Goal: Transaction & Acquisition: Purchase product/service

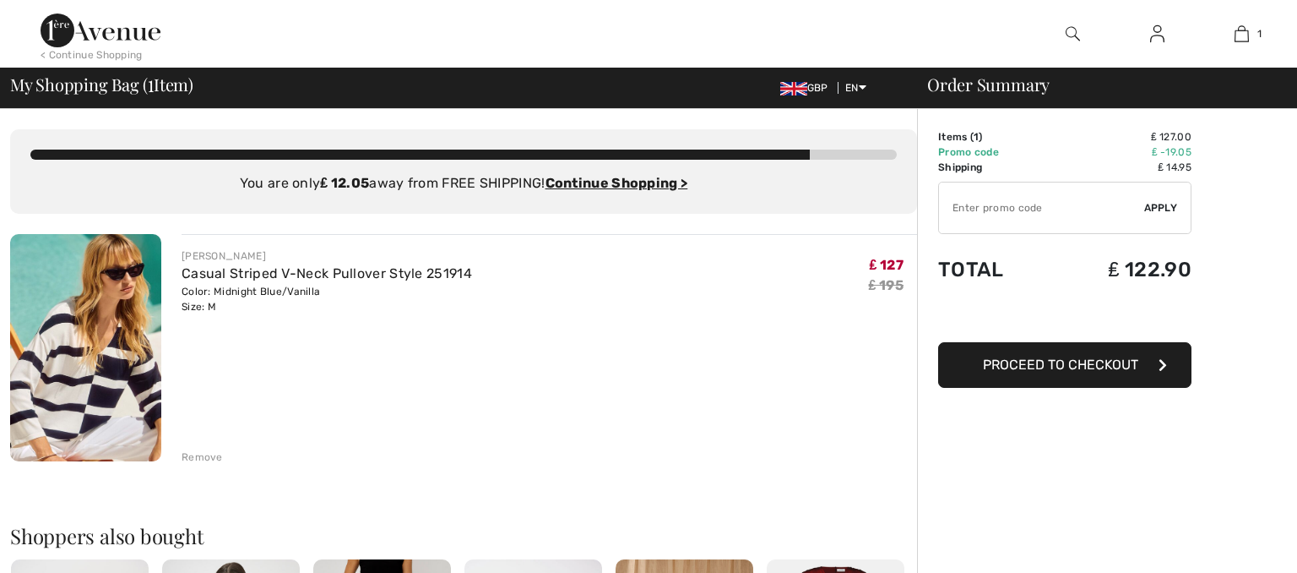
checkbox input "true"
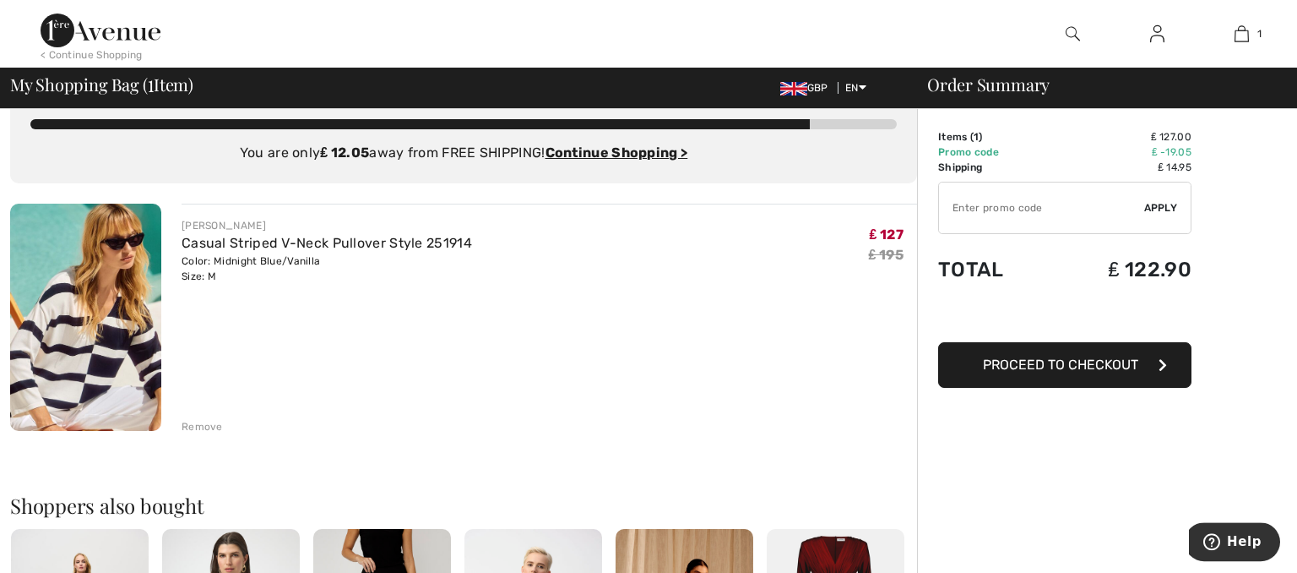
scroll to position [38, 0]
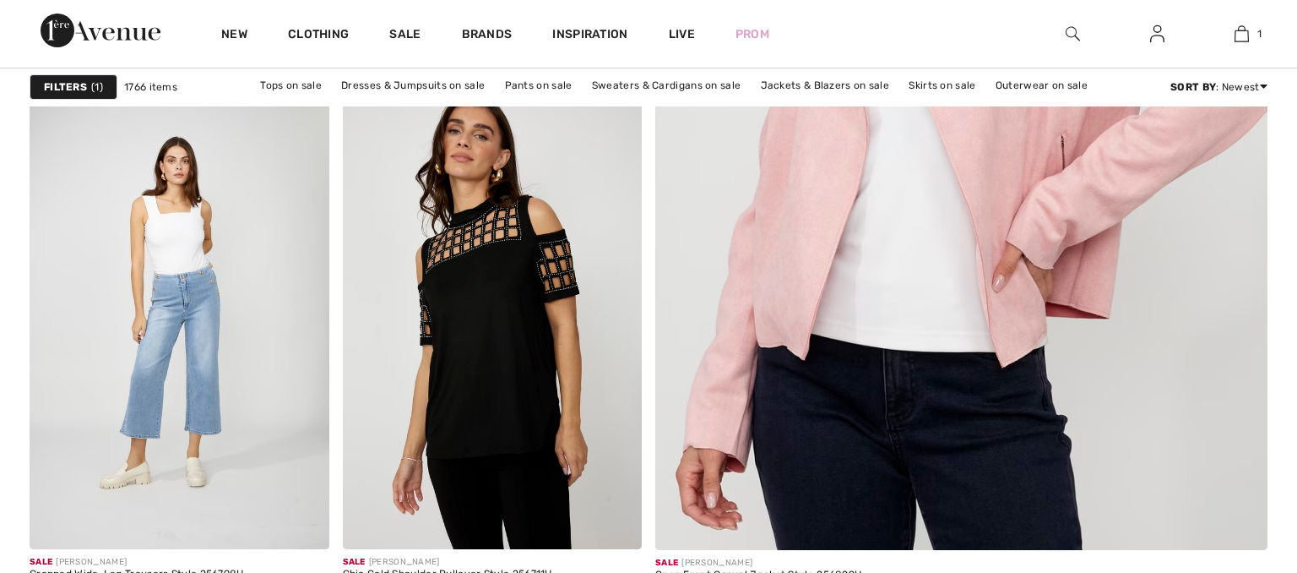
scroll to position [954, 0]
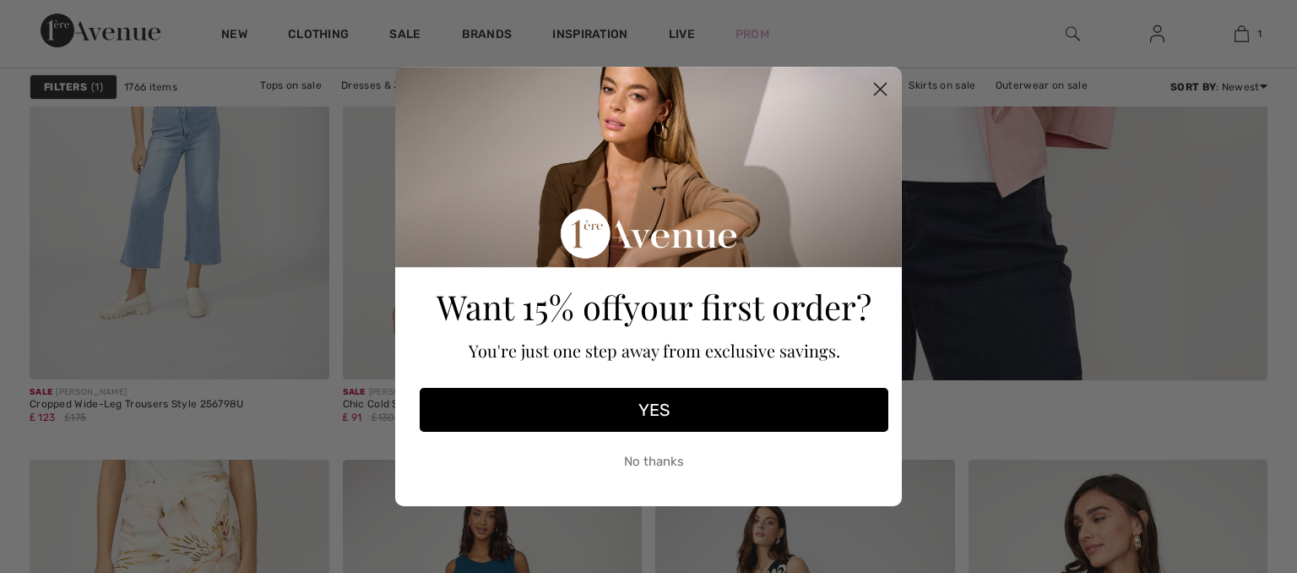
checkbox input "true"
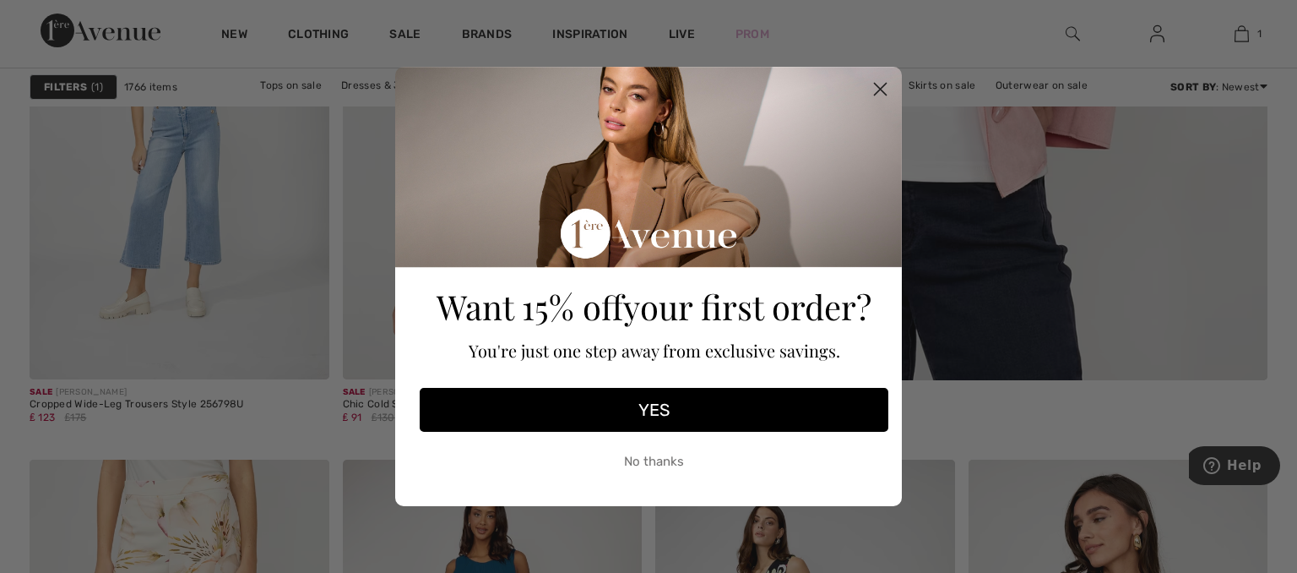
click at [877, 88] on circle "Close dialog" at bounding box center [881, 89] width 28 height 28
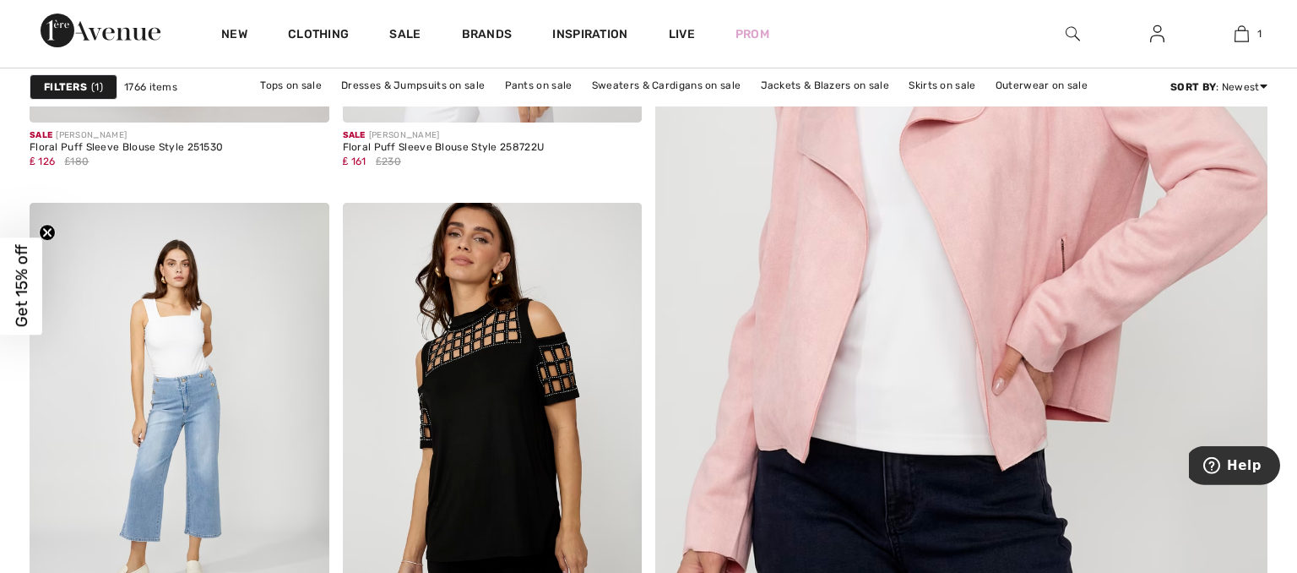
scroll to position [545, 0]
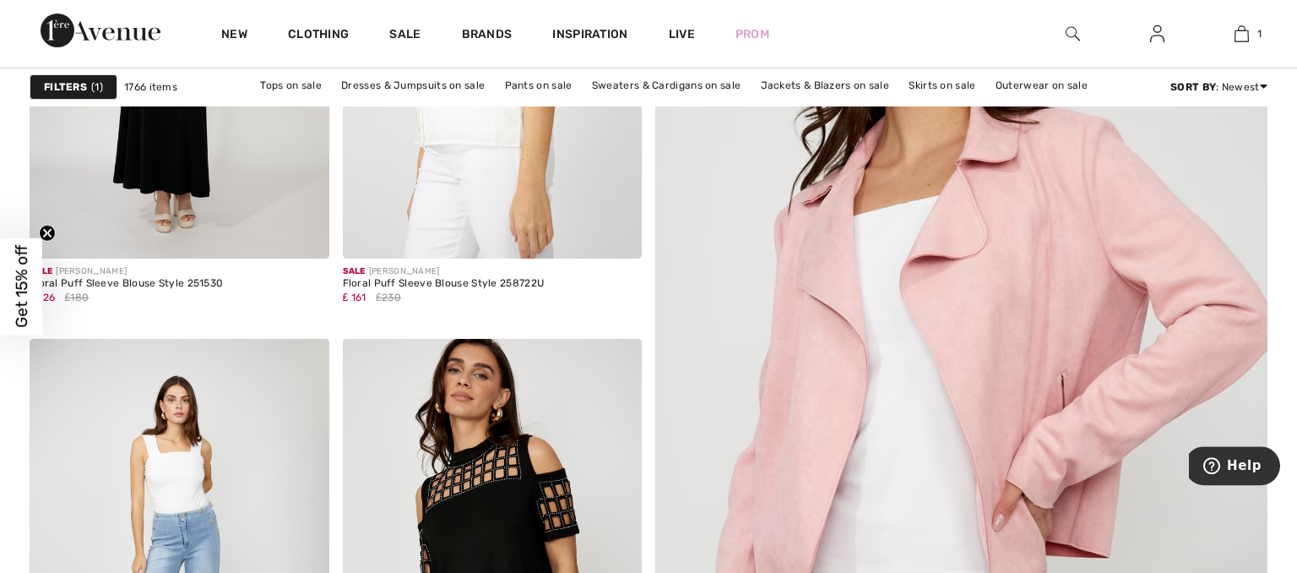
click at [52, 79] on div "Filters 1" at bounding box center [74, 86] width 88 height 25
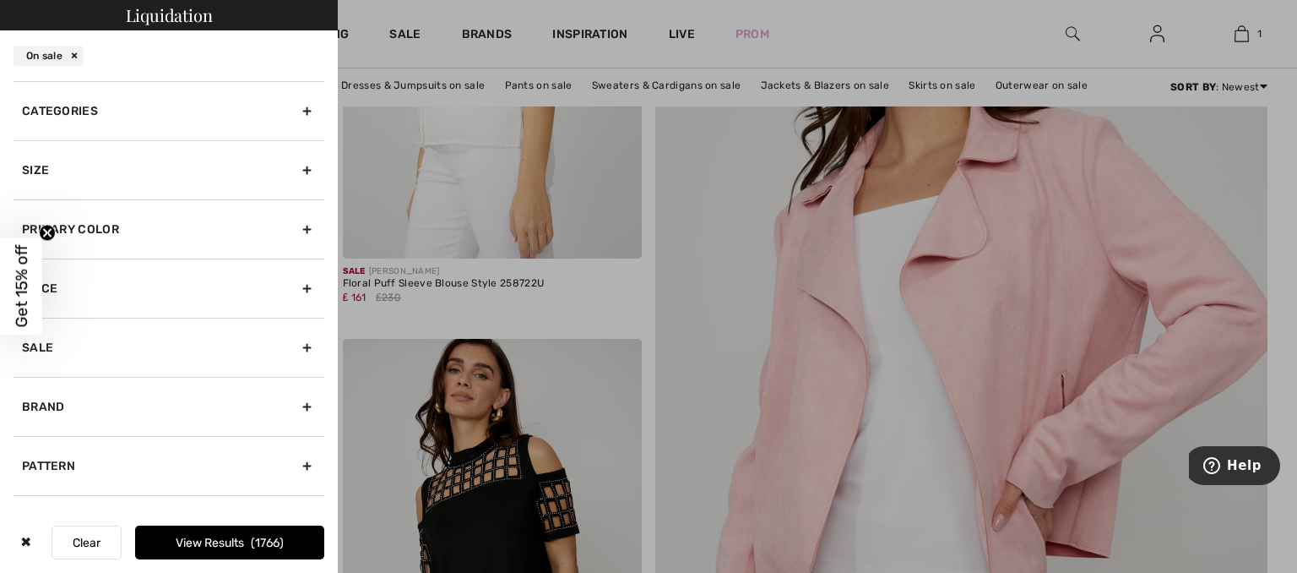
click at [46, 345] on div "Sale" at bounding box center [169, 347] width 311 height 59
click at [44, 461] on div "Brand" at bounding box center [169, 464] width 311 height 59
click at [82, 441] on label "[PERSON_NAME]" at bounding box center [173, 443] width 302 height 15
click at [35, 441] on input"] "[PERSON_NAME]" at bounding box center [28, 444] width 13 height 13
checkbox input"] "true"
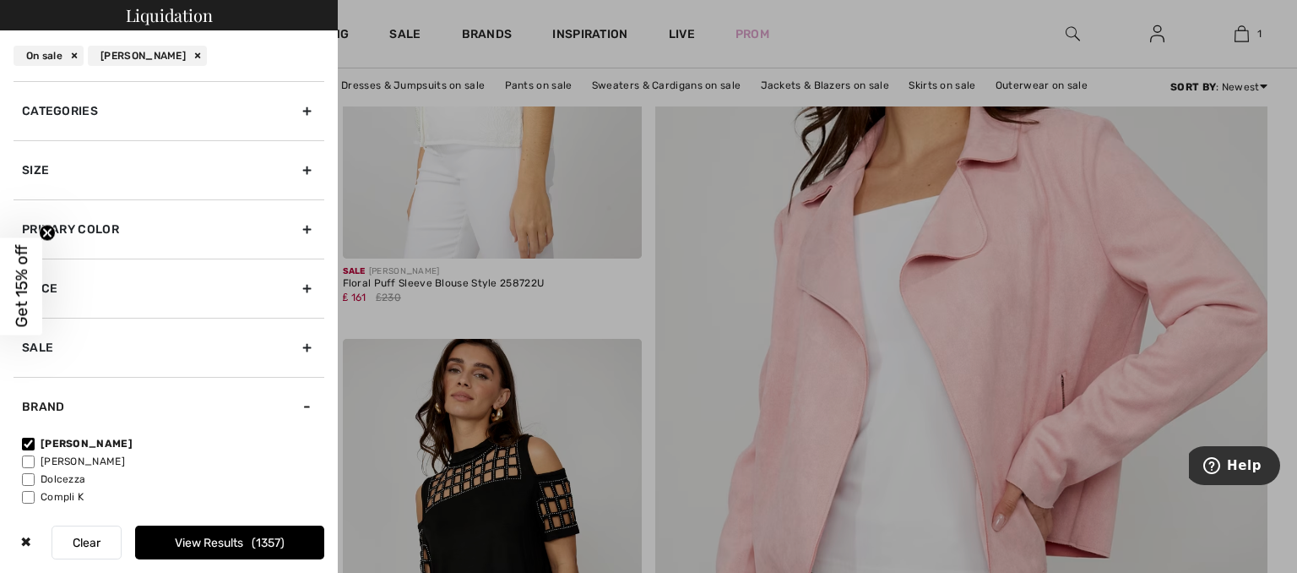
click at [226, 541] on button "View Results 1357" at bounding box center [229, 542] width 189 height 34
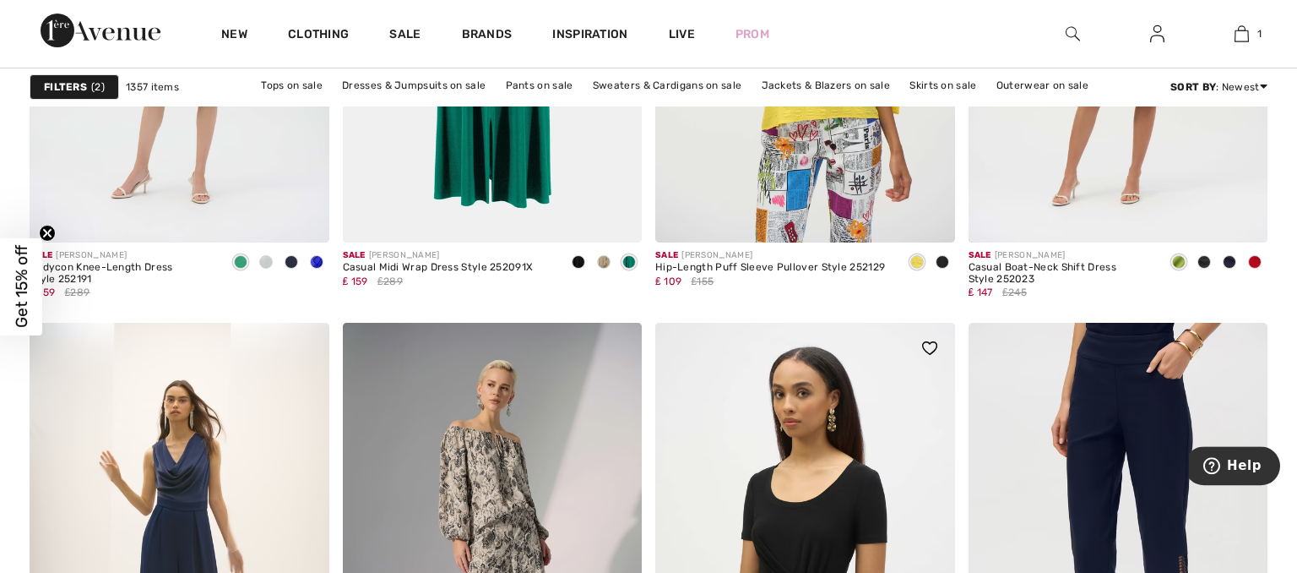
scroll to position [7618, 0]
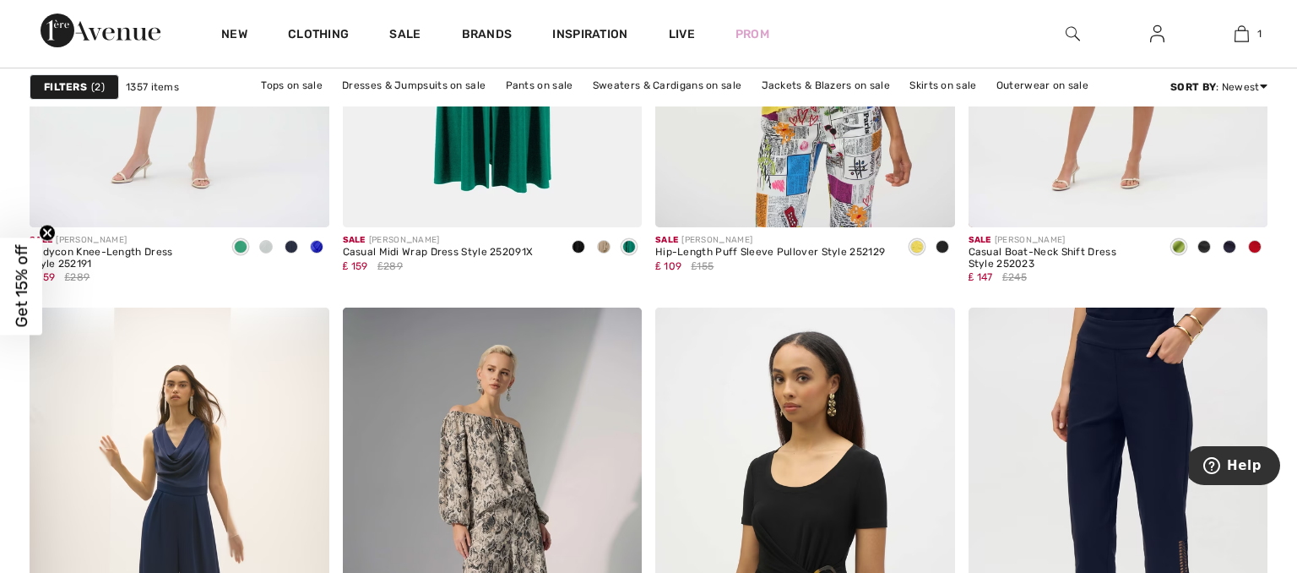
click at [43, 89] on div "Filters 2" at bounding box center [75, 86] width 90 height 25
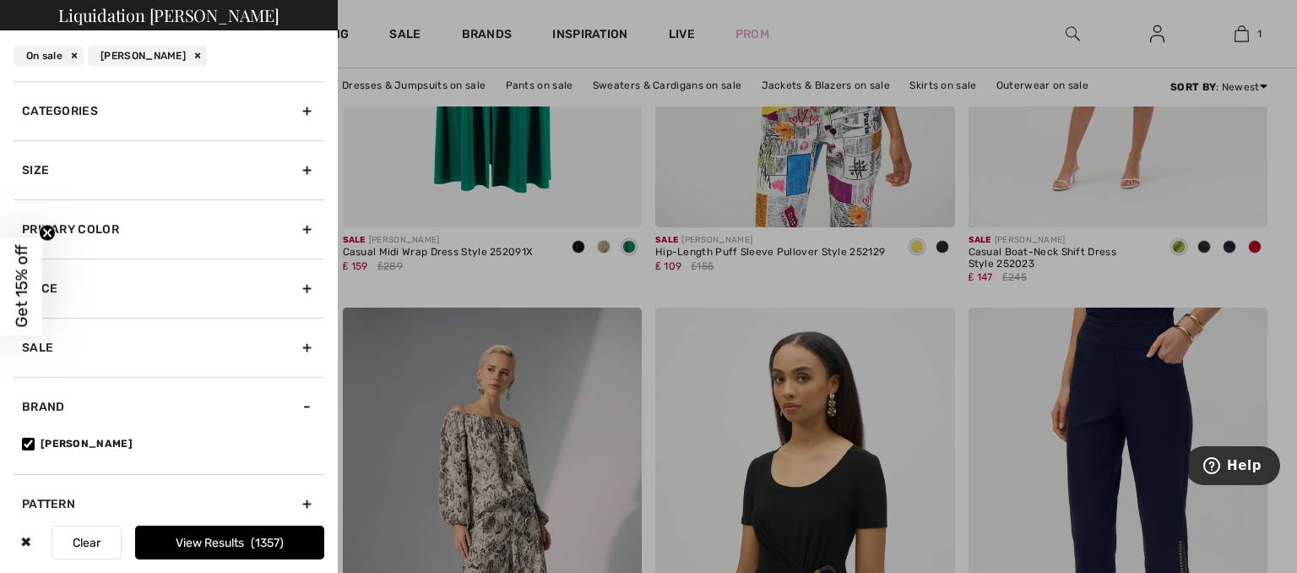
click at [43, 167] on div "Size" at bounding box center [169, 169] width 311 height 59
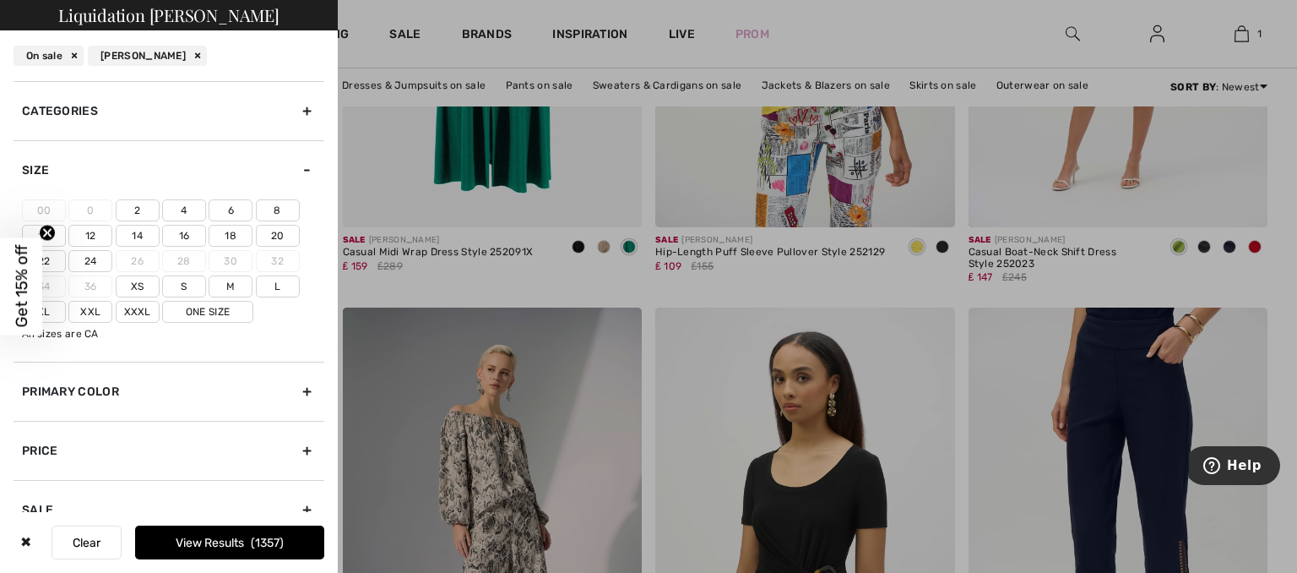
click at [93, 231] on label "12" at bounding box center [90, 236] width 44 height 22
click at [0, 0] on input"] "12" at bounding box center [0, 0] width 0 height 0
click at [225, 542] on button "View Results 412" at bounding box center [229, 542] width 189 height 34
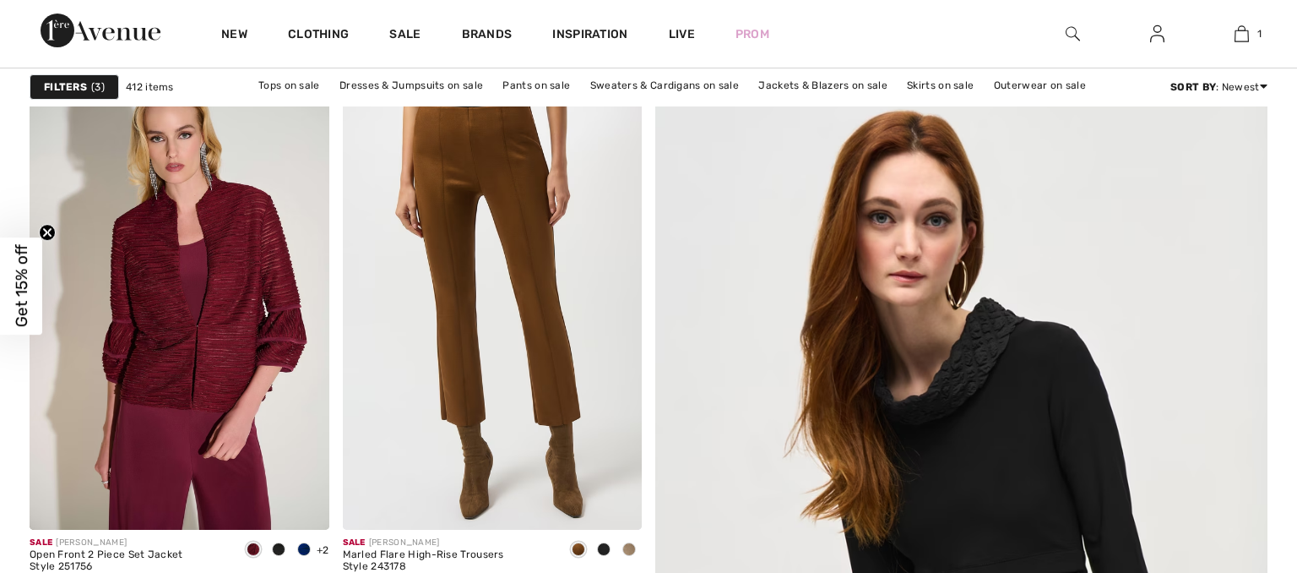
scroll to position [1819, 0]
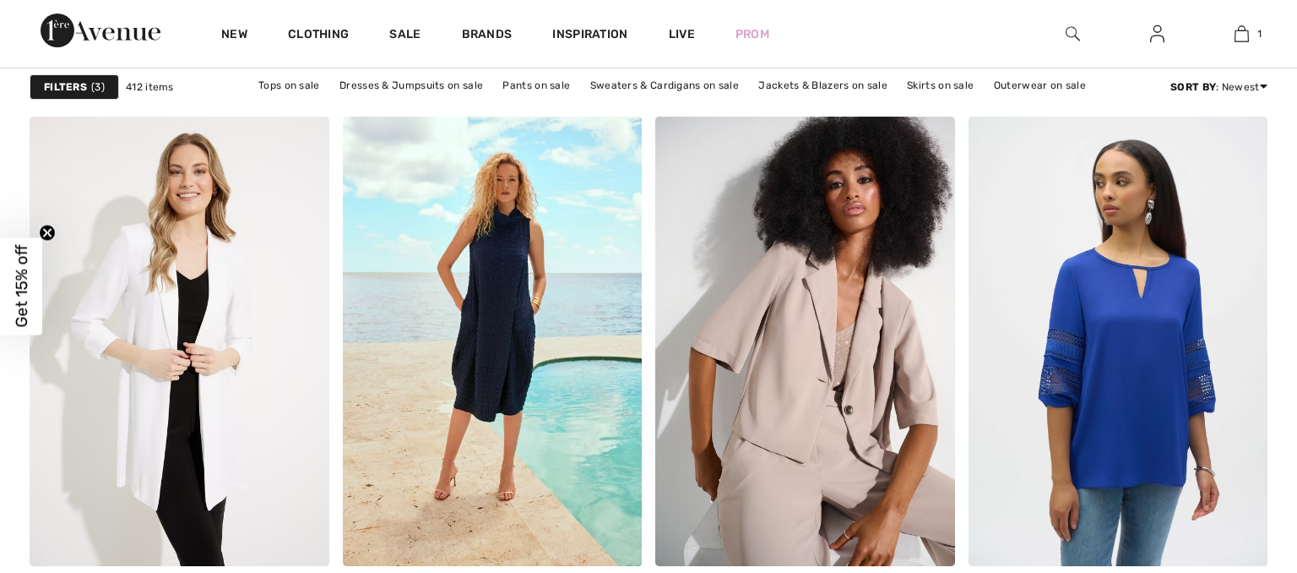
checkbox input "true"
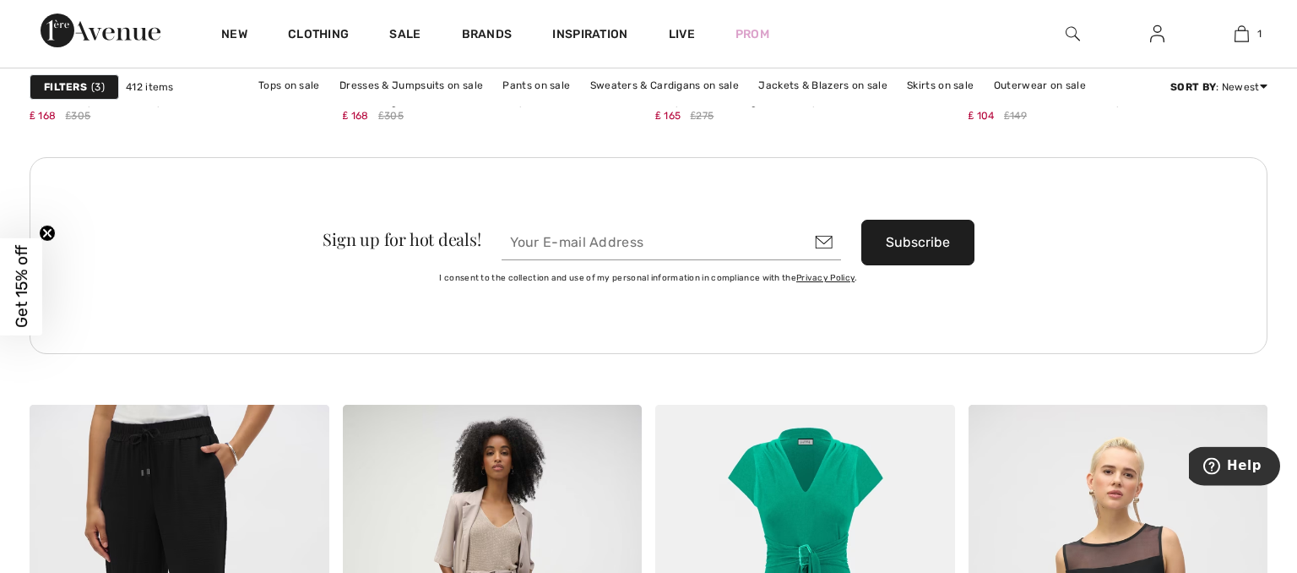
scroll to position [6629, 0]
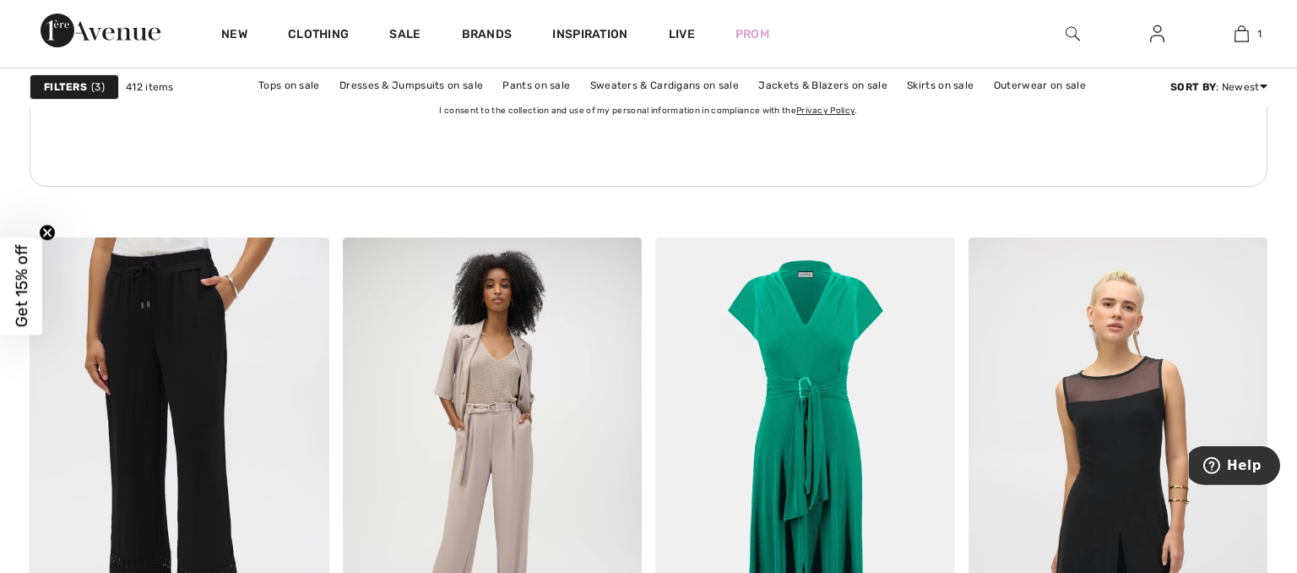
click at [74, 90] on strong "Filters" at bounding box center [65, 86] width 43 height 15
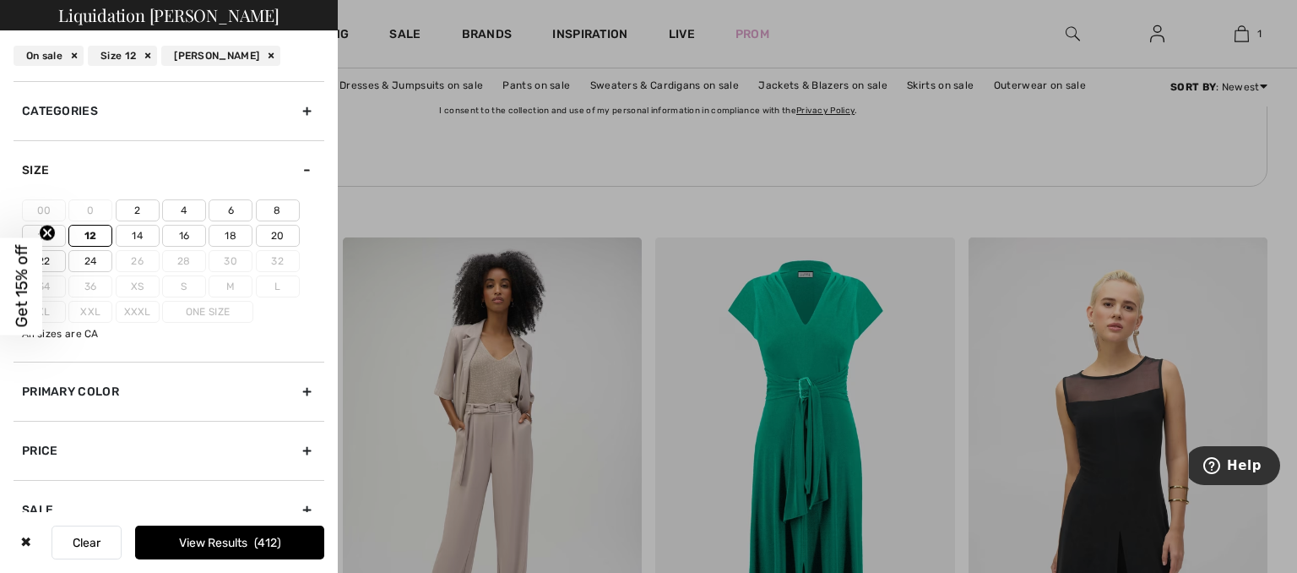
click at [90, 234] on label "12" at bounding box center [90, 236] width 44 height 22
click at [0, 0] on input"] "12" at bounding box center [0, 0] width 0 height 0
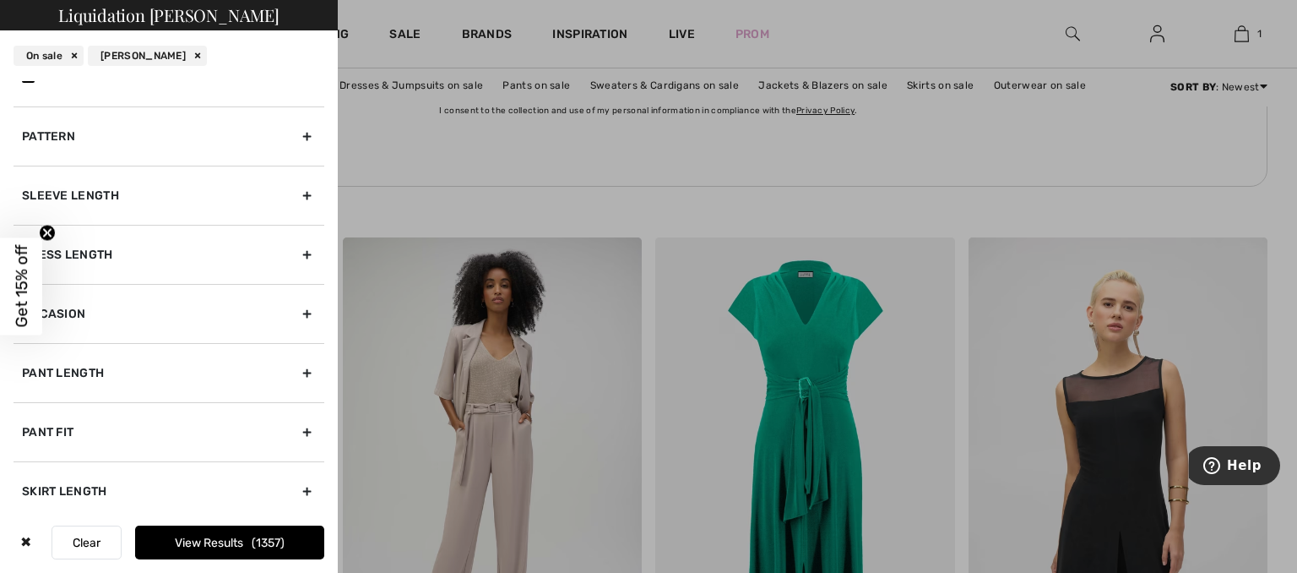
scroll to position [534, 0]
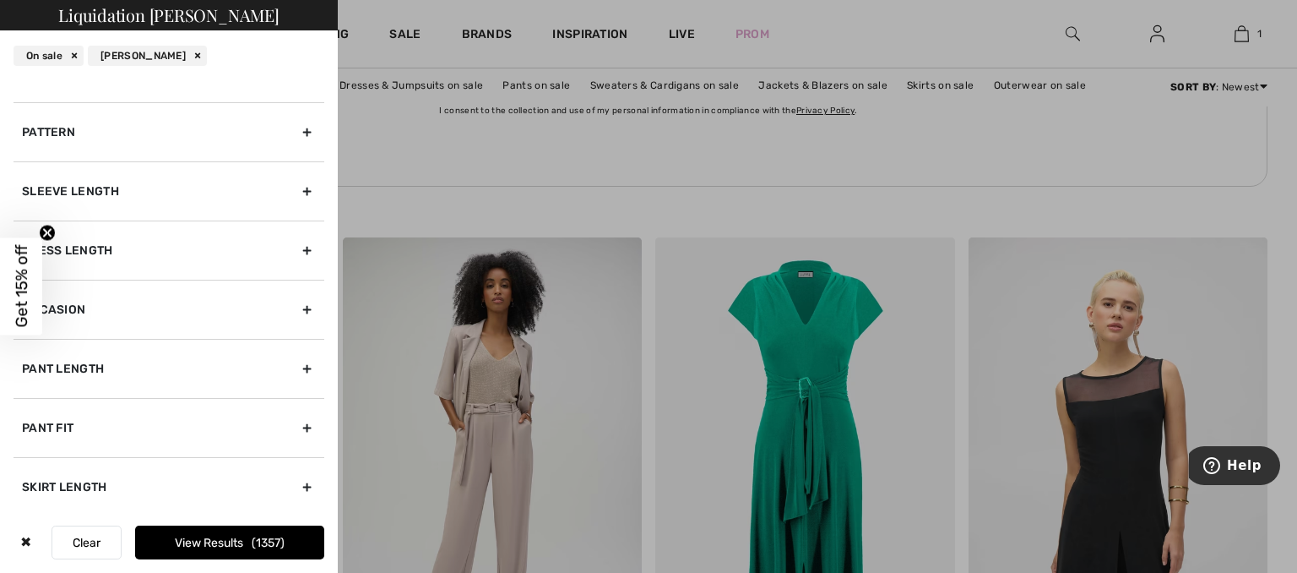
click at [73, 305] on div "Occasion" at bounding box center [169, 309] width 311 height 59
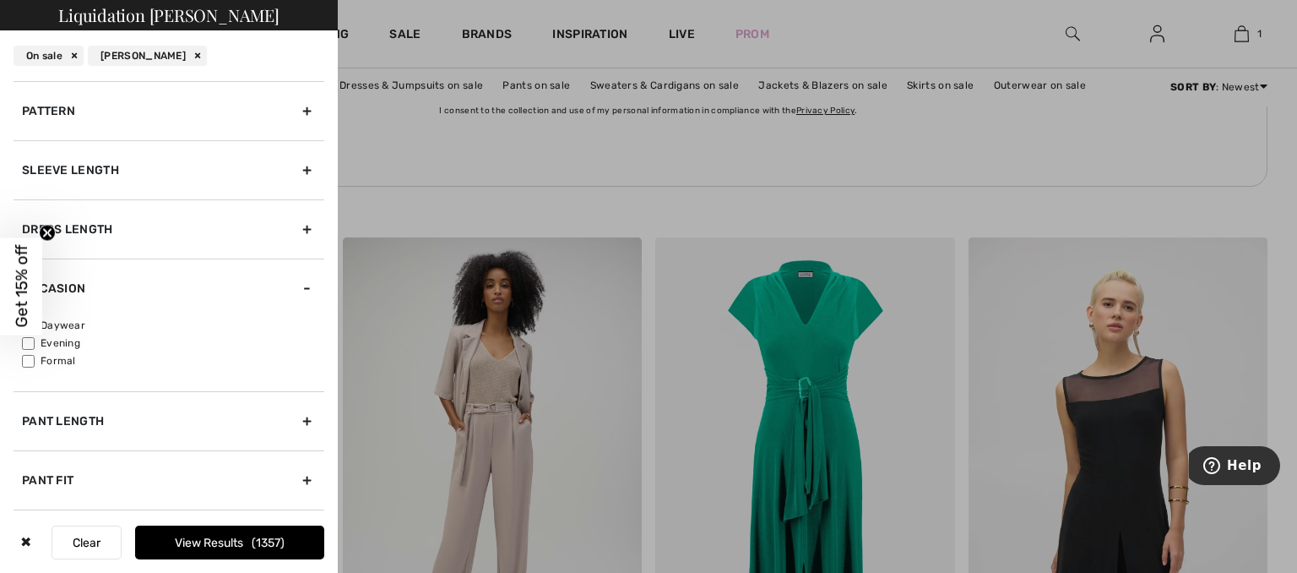
scroll to position [355, 0]
click at [66, 321] on label "Daywear" at bounding box center [173, 325] width 302 height 15
click at [35, 321] on input"] "Daywear" at bounding box center [28, 325] width 13 height 13
checkbox input"] "true"
click at [200, 539] on button "View Results 150" at bounding box center [229, 542] width 189 height 34
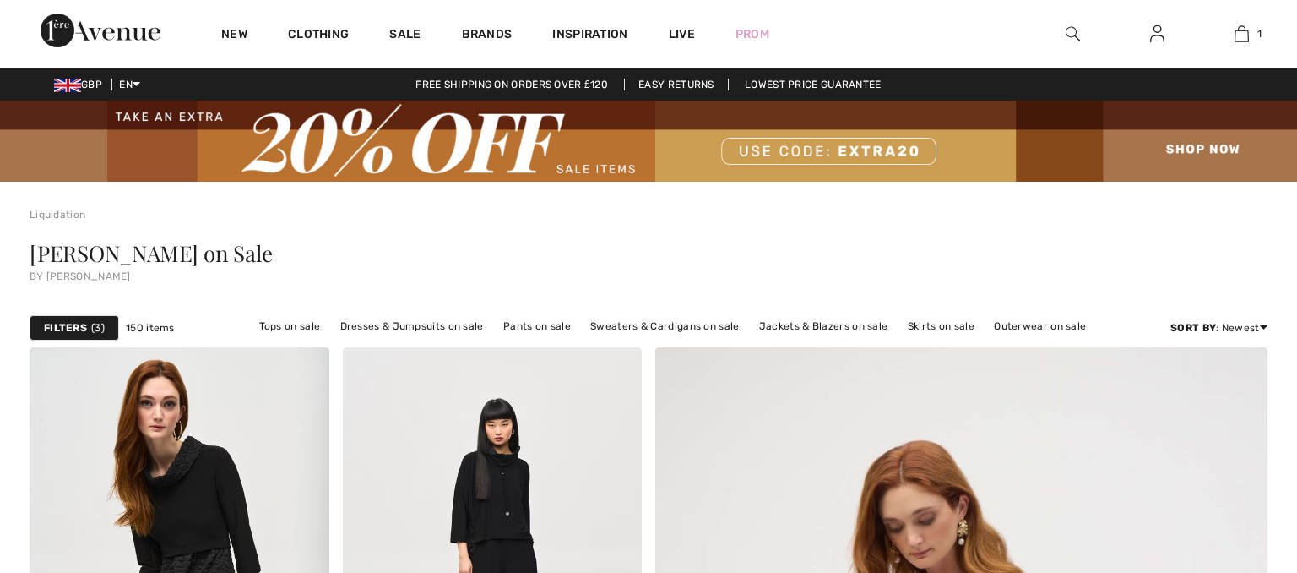
scroll to position [491, 0]
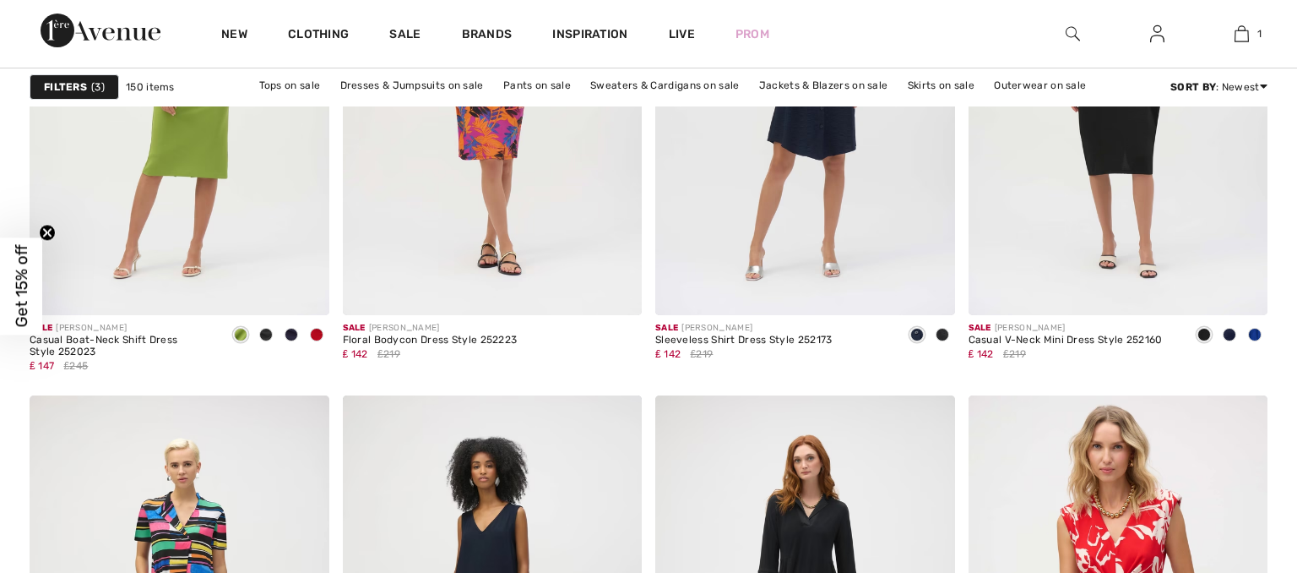
checkbox input "true"
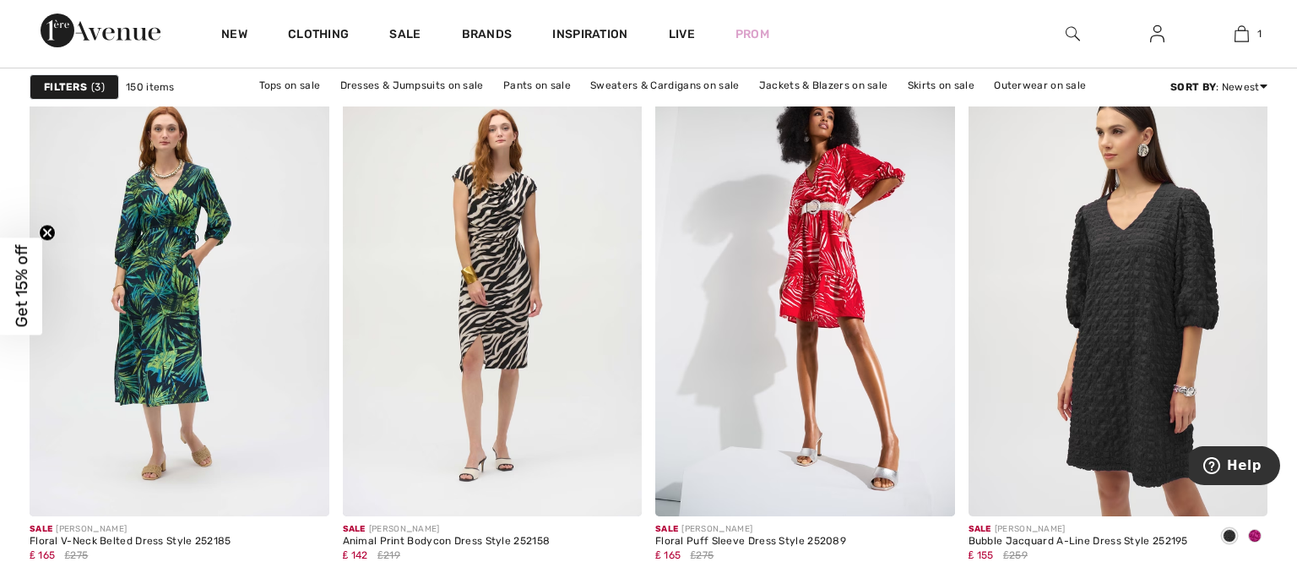
scroll to position [3683, 0]
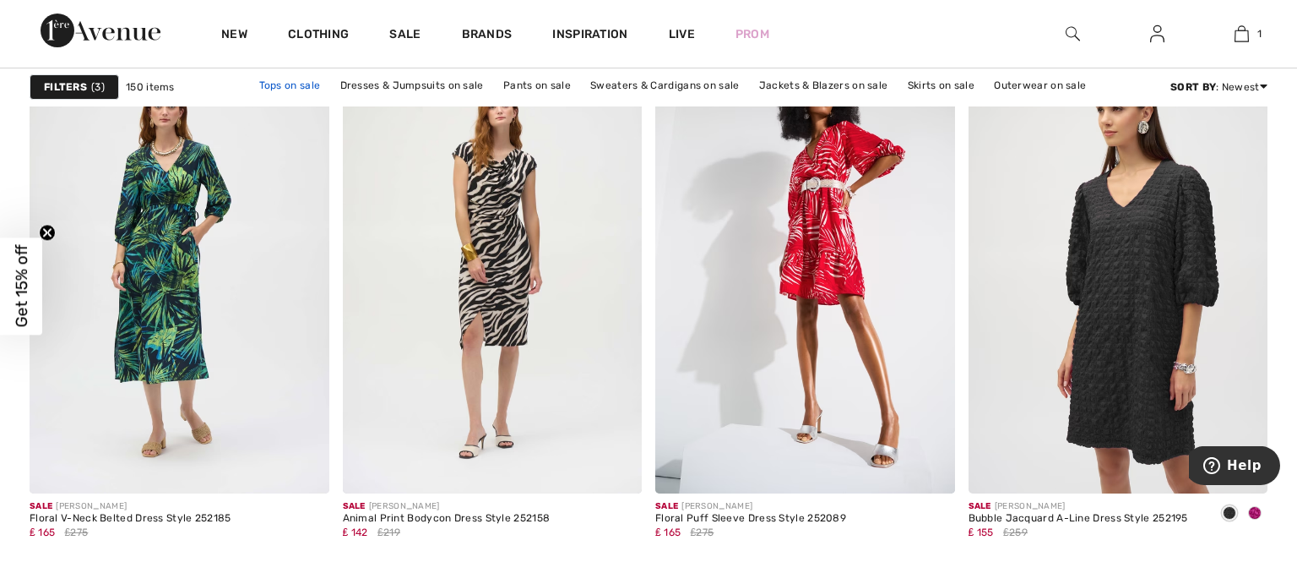
click at [296, 85] on link "Tops on sale" at bounding box center [290, 85] width 79 height 22
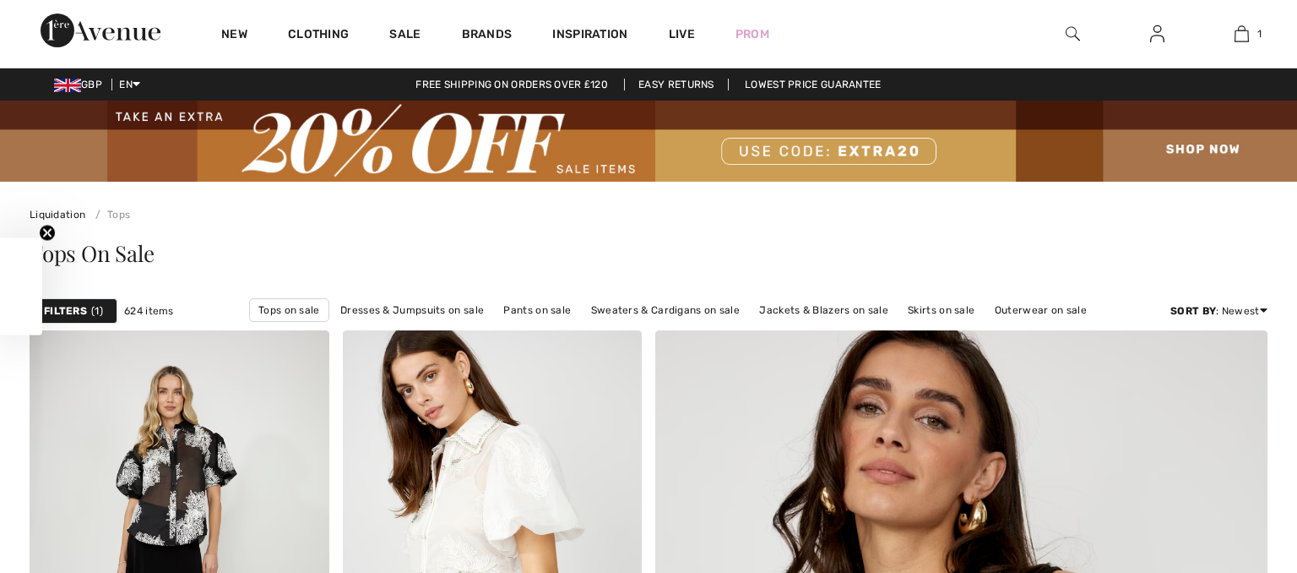
checkbox input "true"
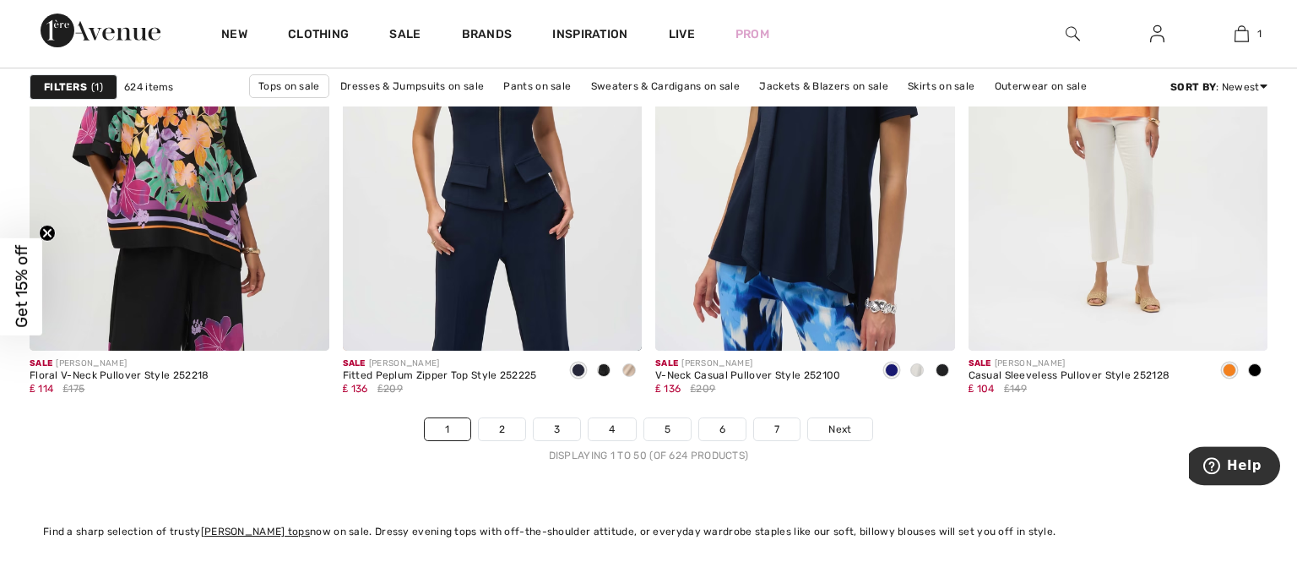
scroll to position [7974, 0]
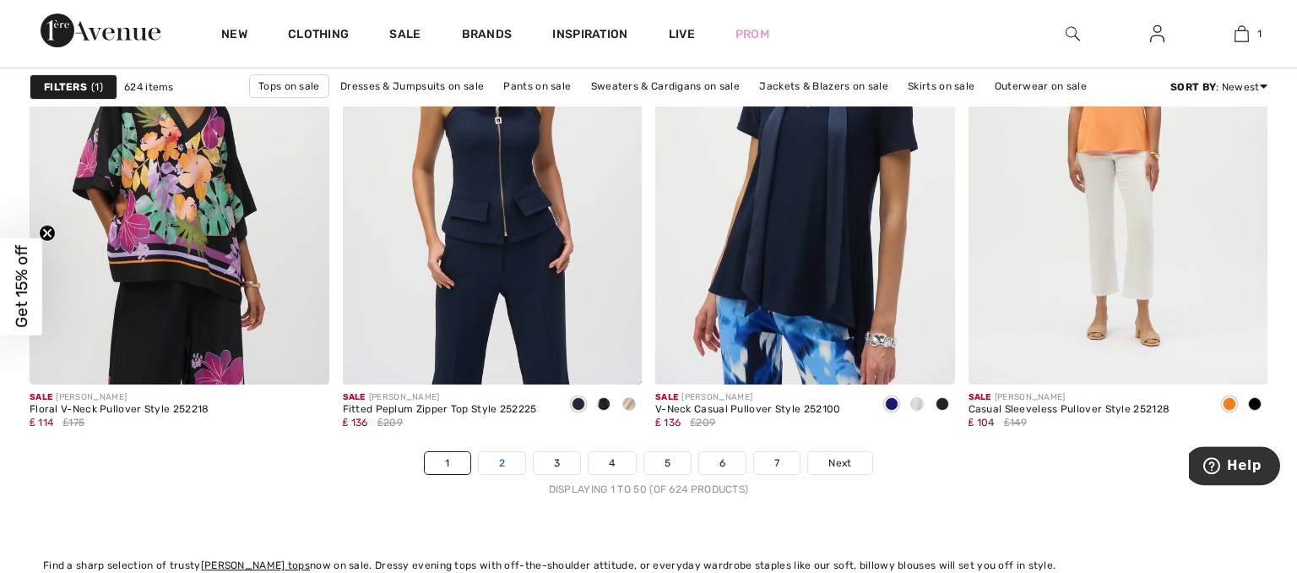
click at [505, 460] on link "2" at bounding box center [502, 463] width 46 height 22
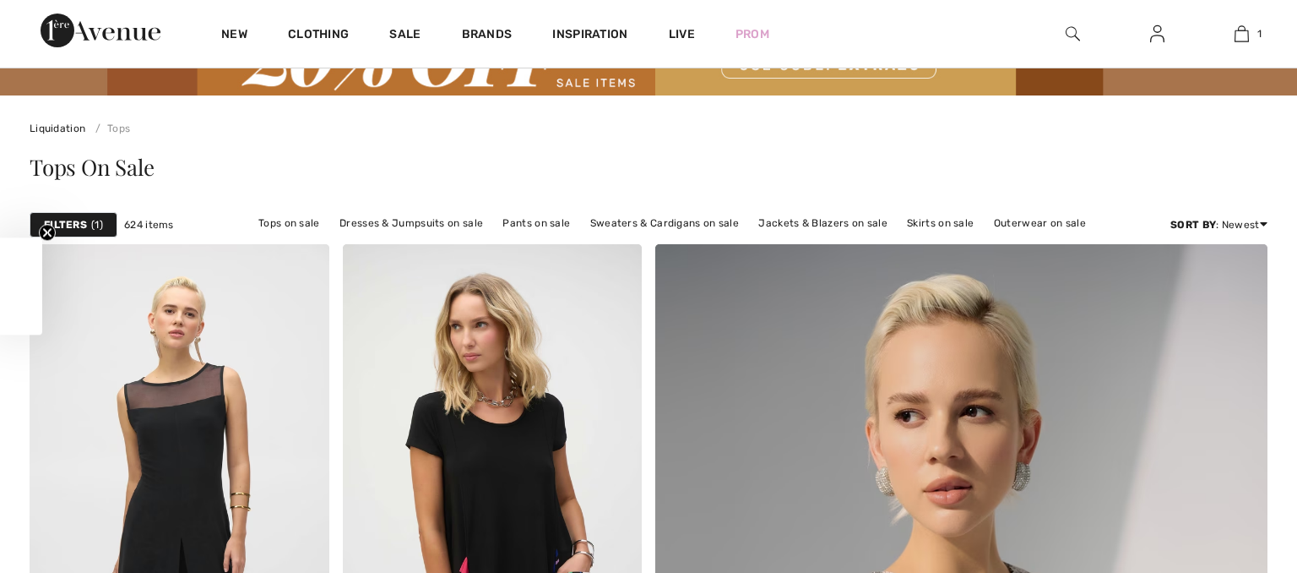
checkbox input "true"
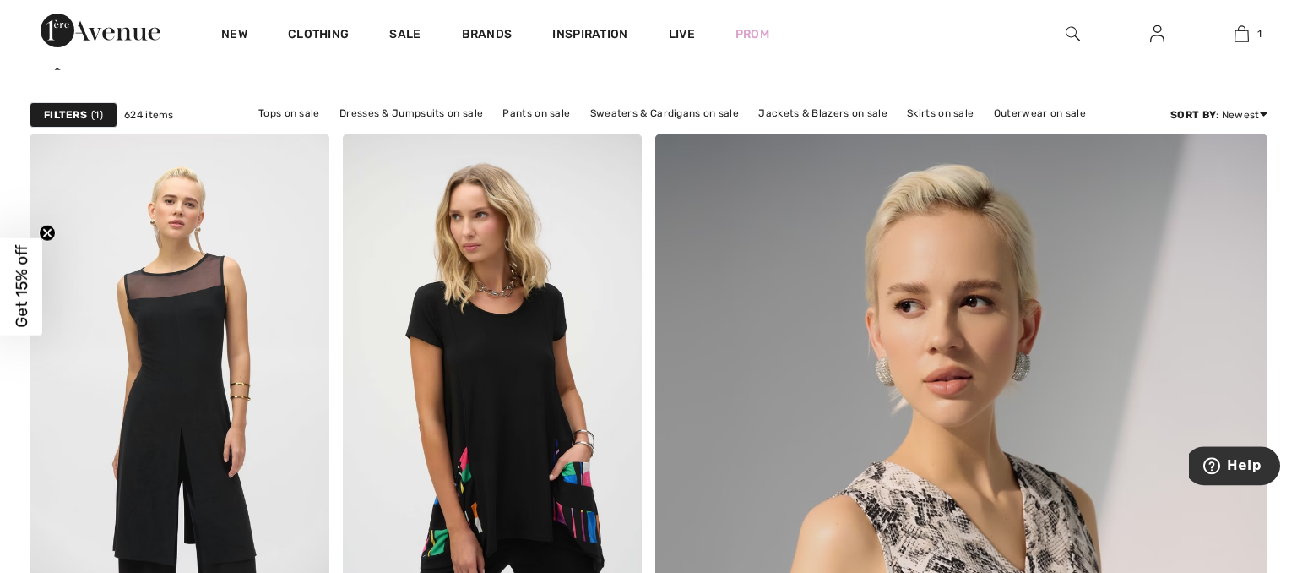
scroll to position [208, 0]
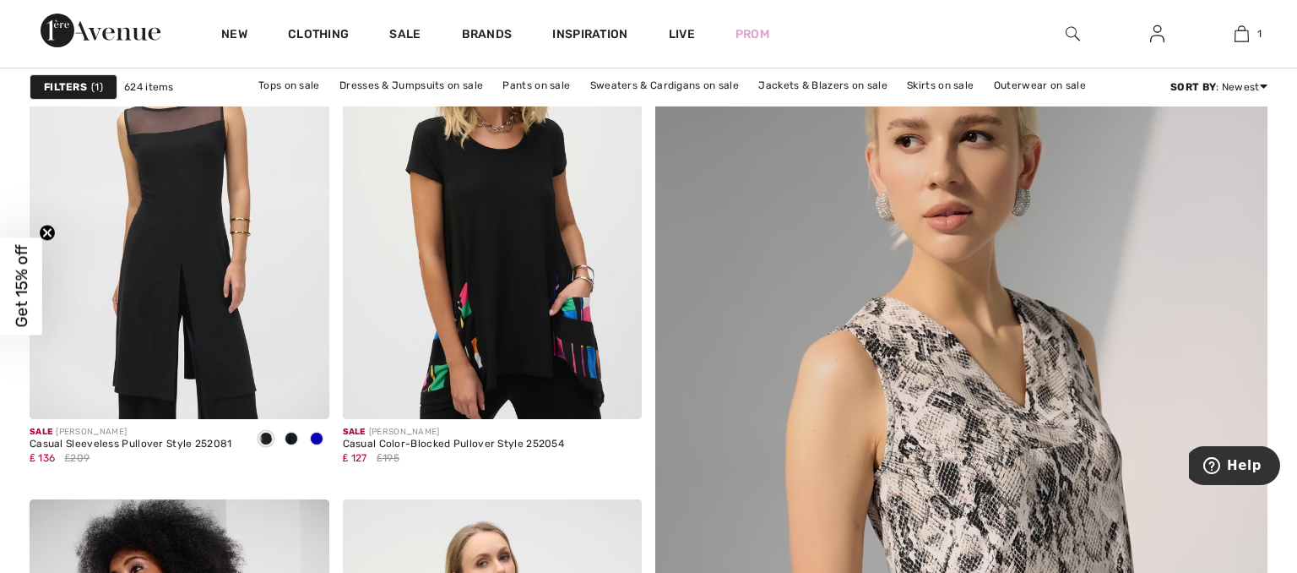
scroll to position [372, 0]
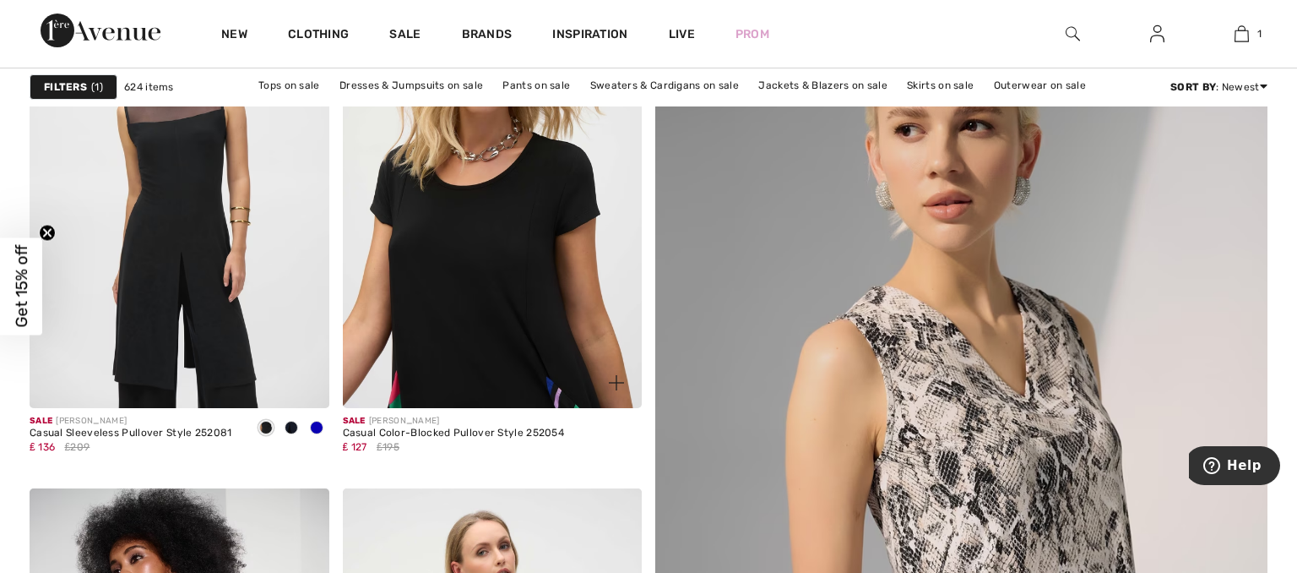
click at [530, 298] on img at bounding box center [493, 183] width 300 height 449
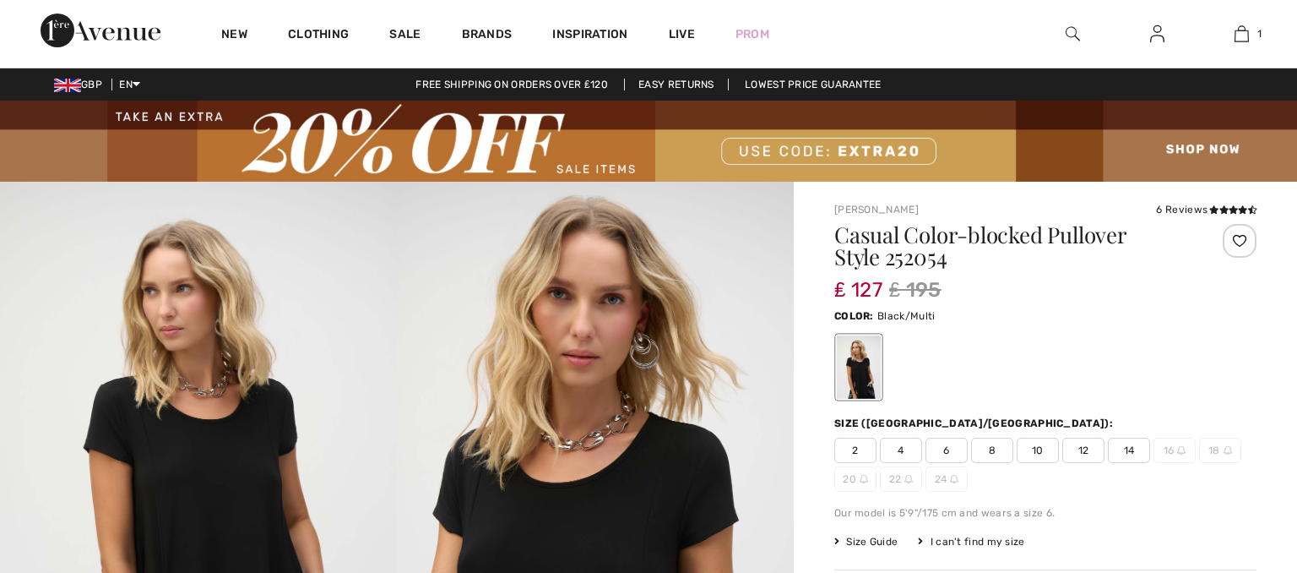
scroll to position [132, 0]
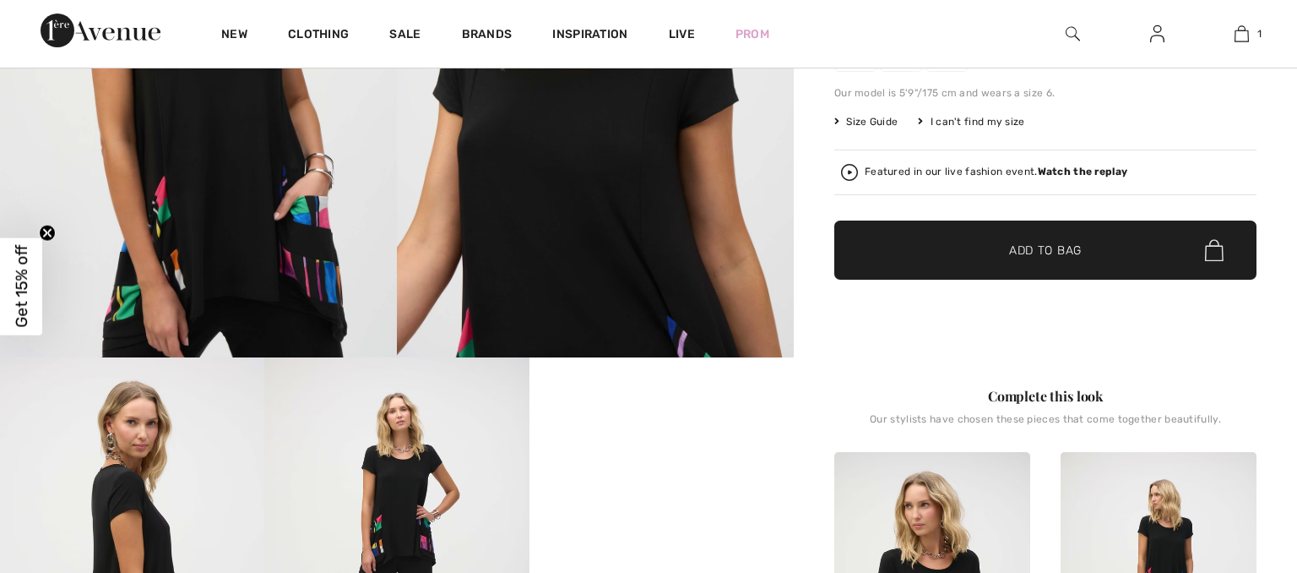
checkbox input "true"
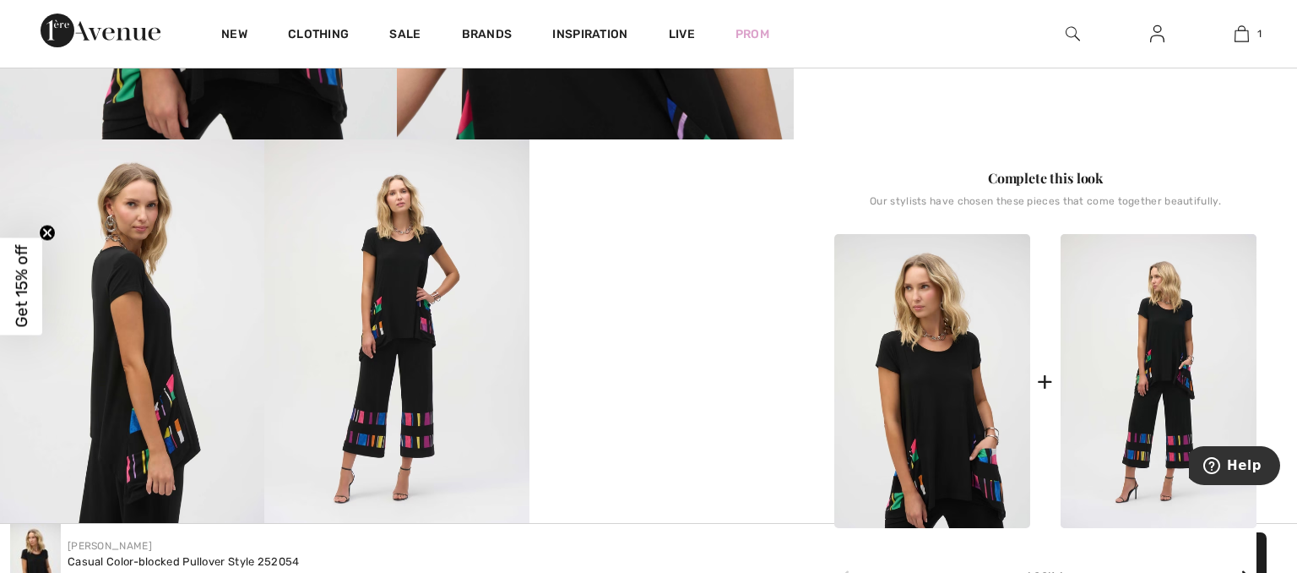
scroll to position [628, 0]
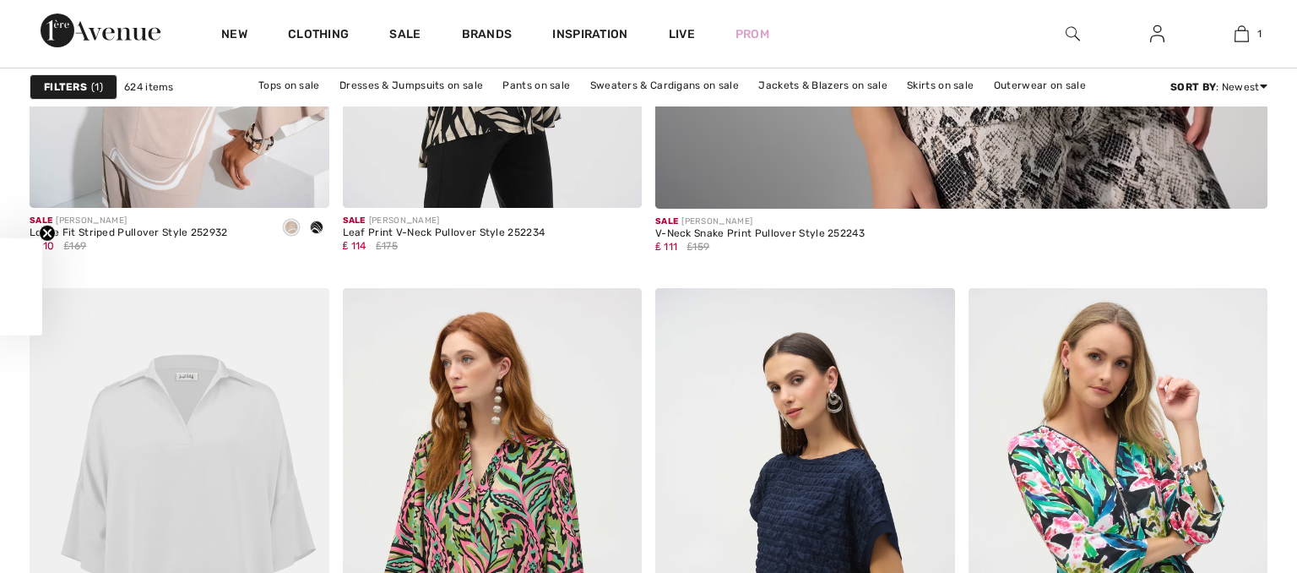
scroll to position [1337, 0]
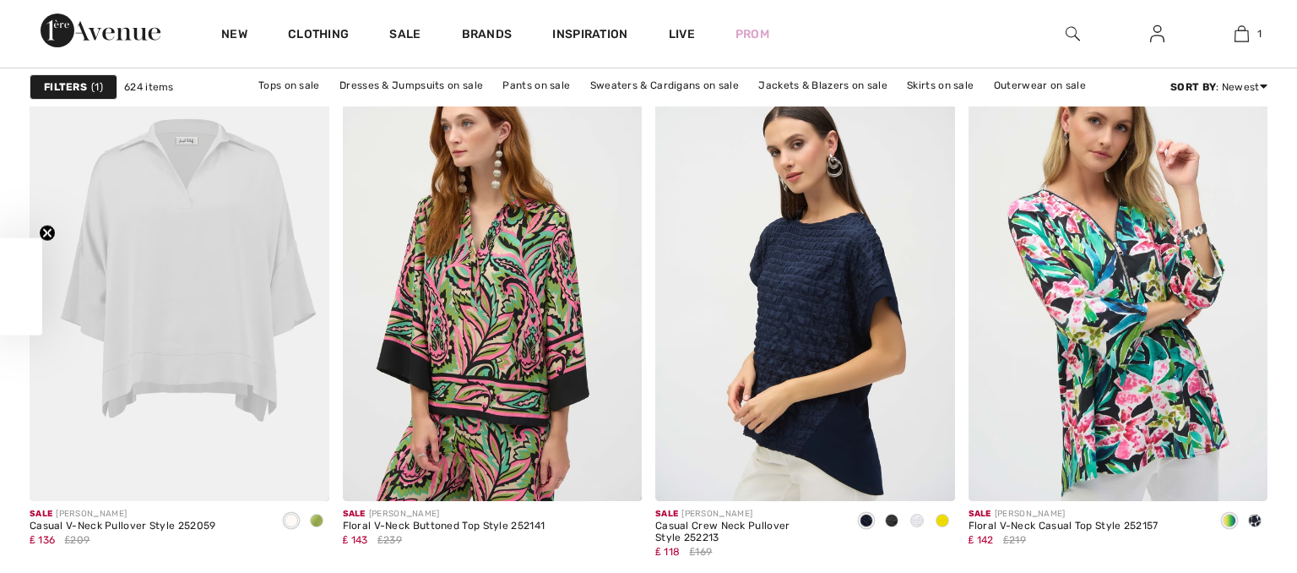
checkbox input "true"
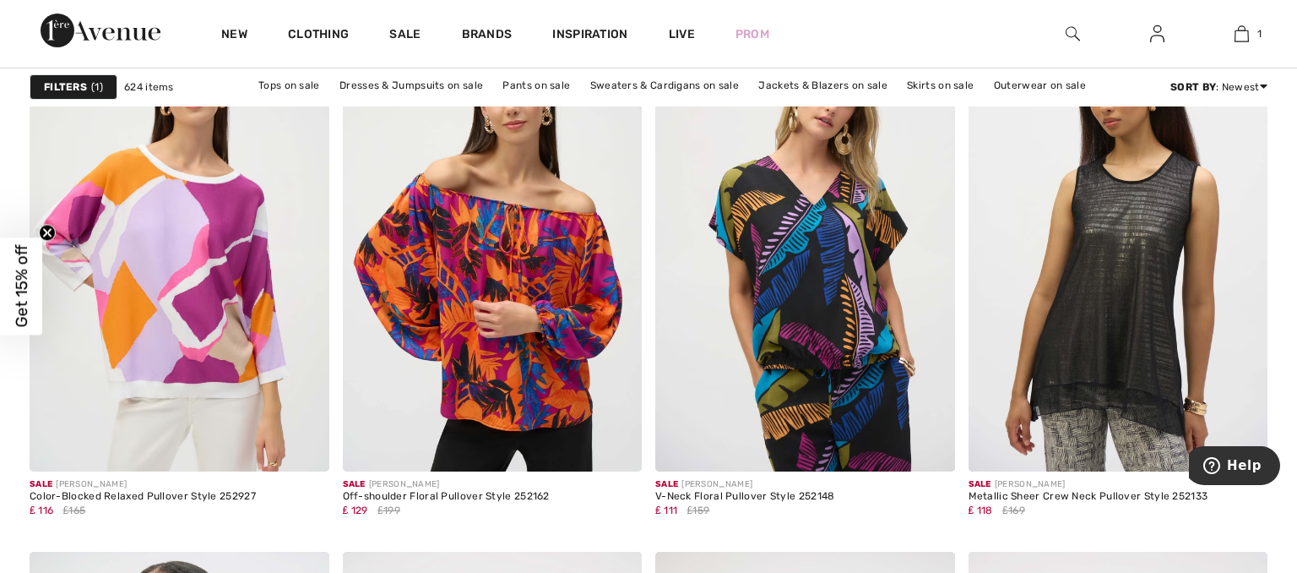
scroll to position [2662, 0]
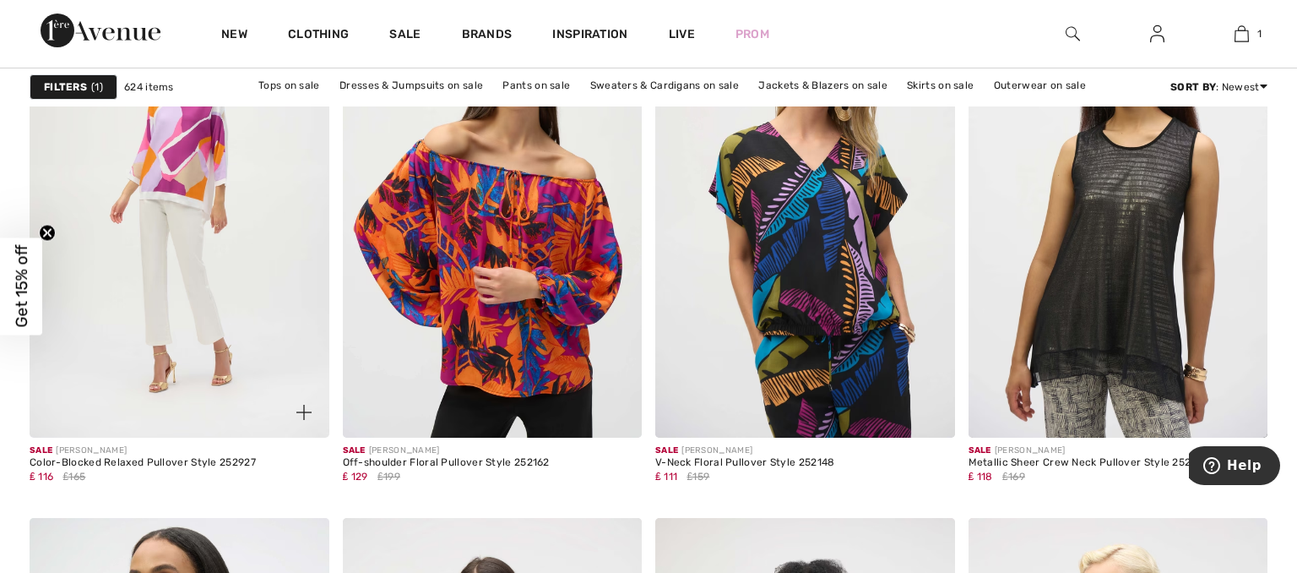
click at [212, 157] on img at bounding box center [180, 213] width 300 height 449
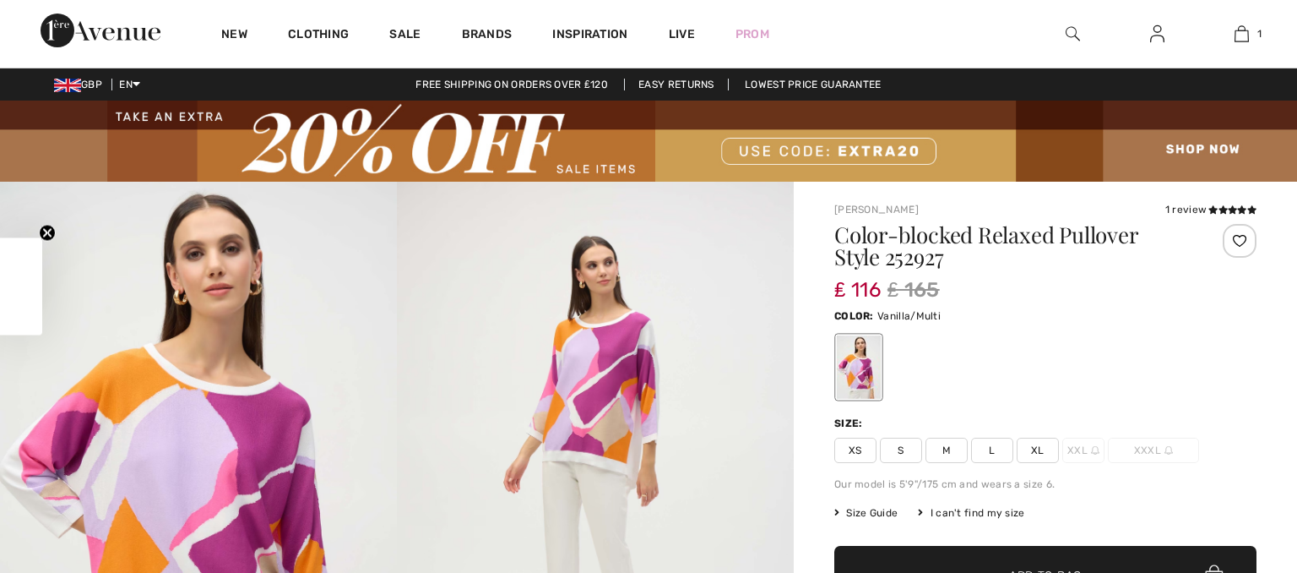
checkbox input "true"
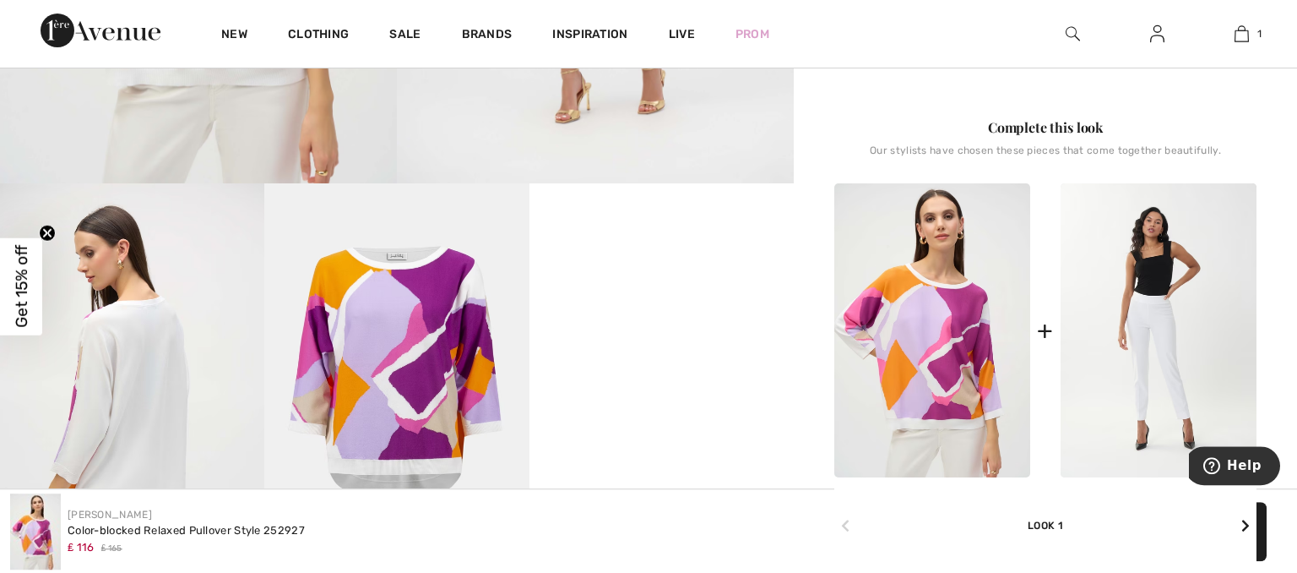
scroll to position [662, 0]
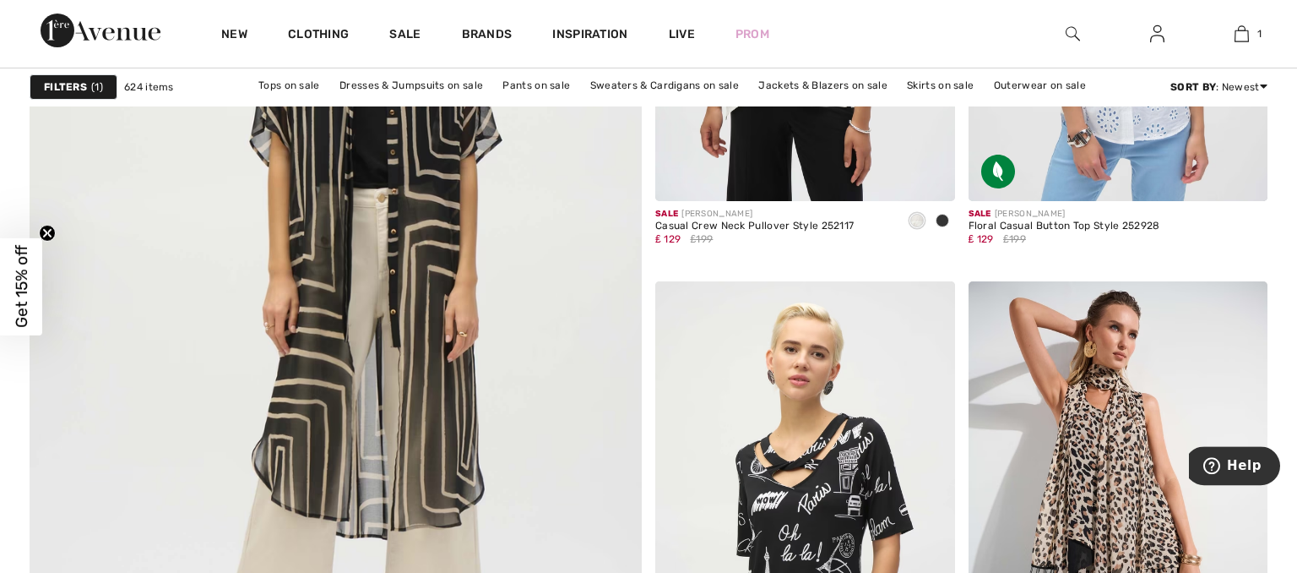
scroll to position [4729, 0]
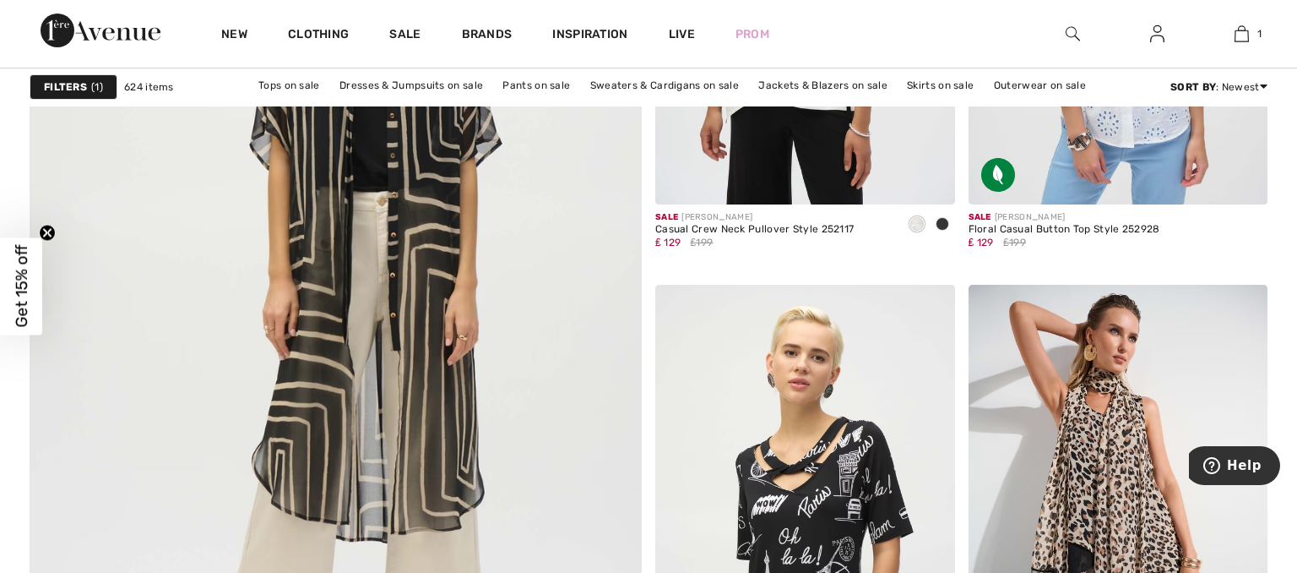
drag, startPoint x: 1293, startPoint y: 7, endPoint x: 1284, endPoint y: 8, distance: 9.4
click at [1284, 8] on div "New Clothing Sale Brands Inspiration Live Prom 1 Added to Bag Joseph Ribkoff Ca…" at bounding box center [648, 34] width 1297 height 68
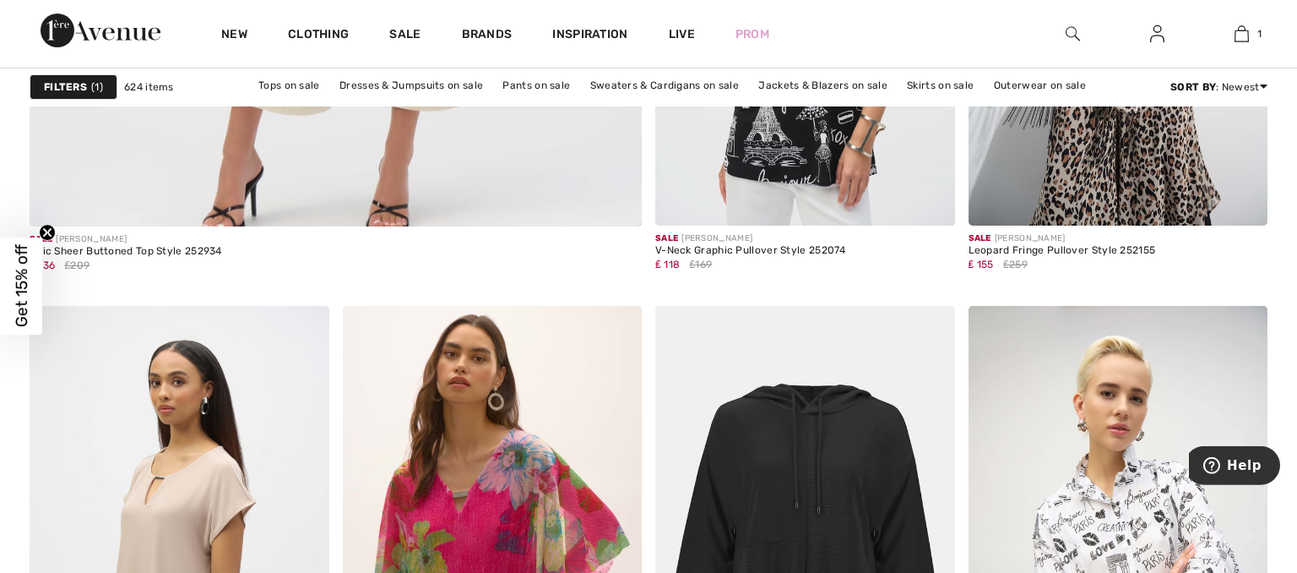
scroll to position [5264, 0]
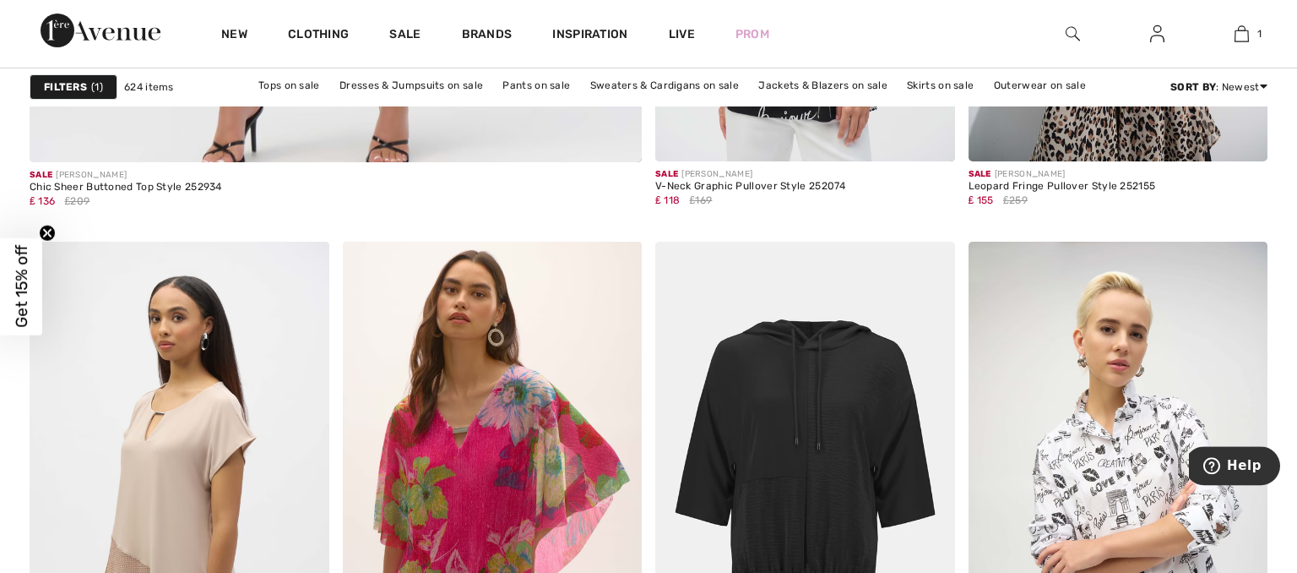
scroll to position [5309, 0]
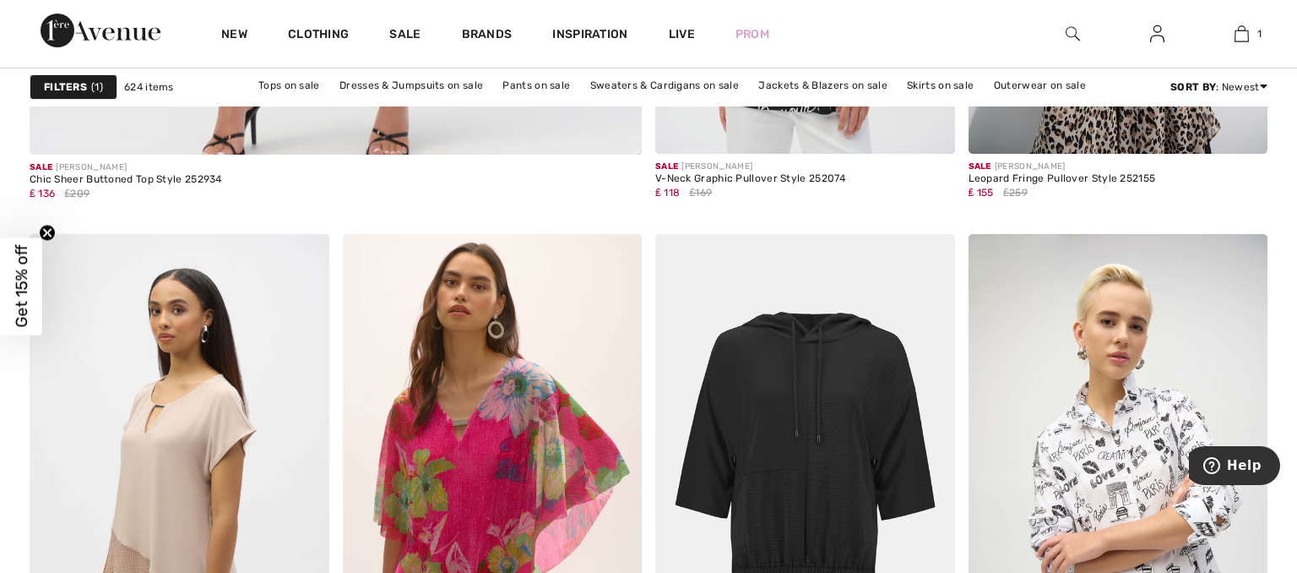
drag, startPoint x: 1297, startPoint y: 569, endPoint x: 1286, endPoint y: 566, distance: 10.7
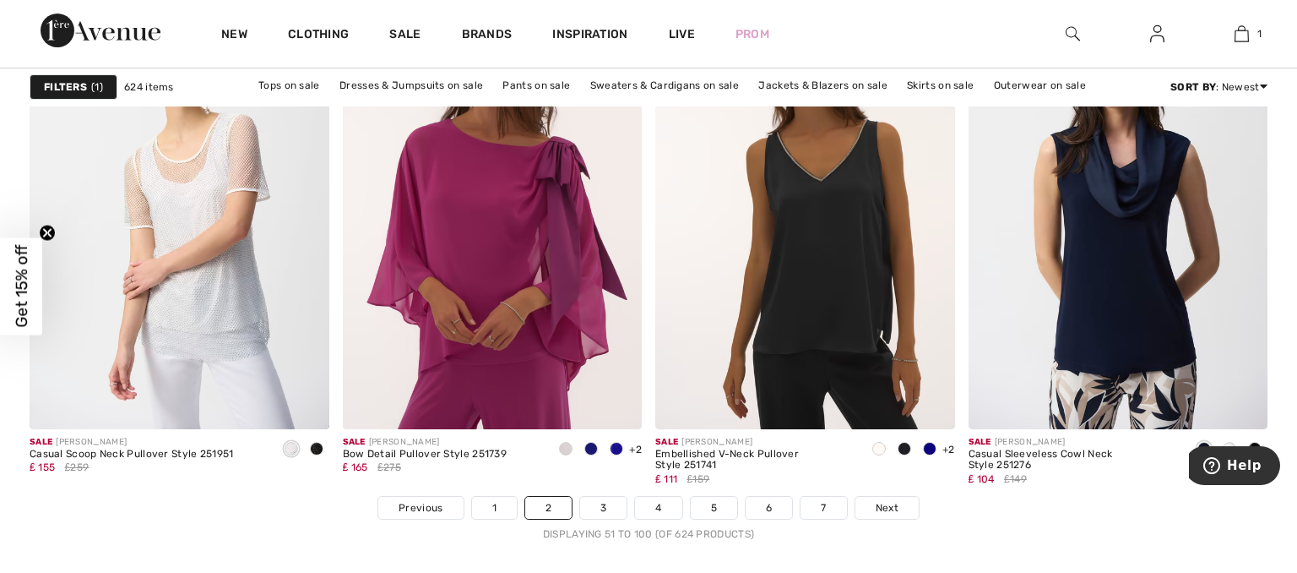
scroll to position [8041, 0]
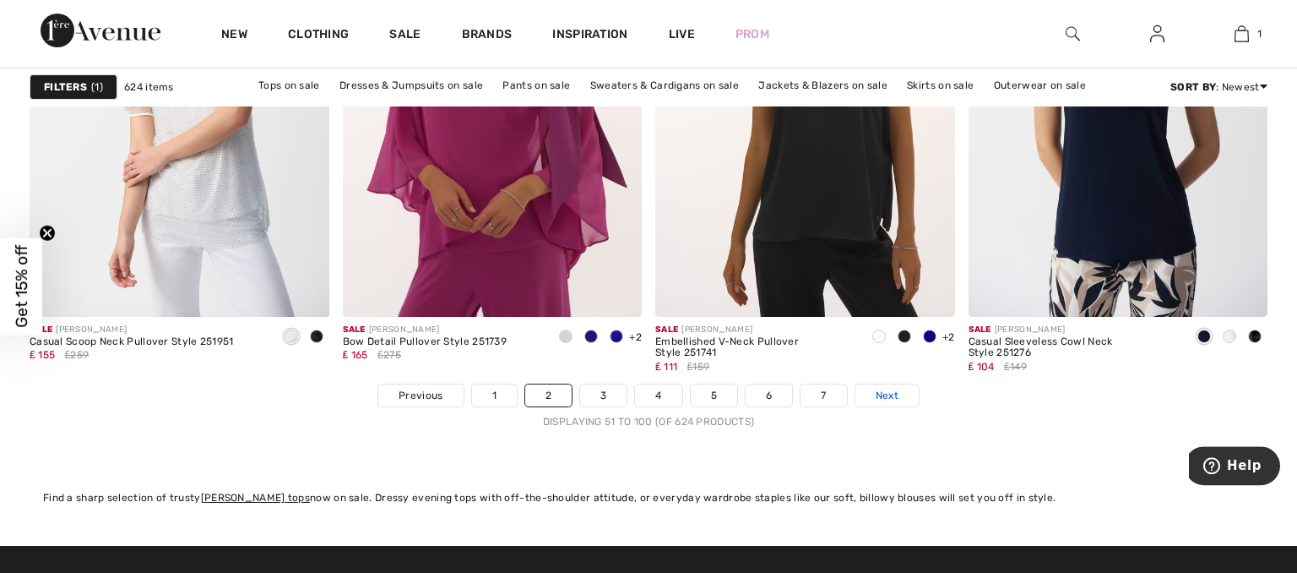
click at [888, 389] on span "Next" at bounding box center [887, 395] width 23 height 15
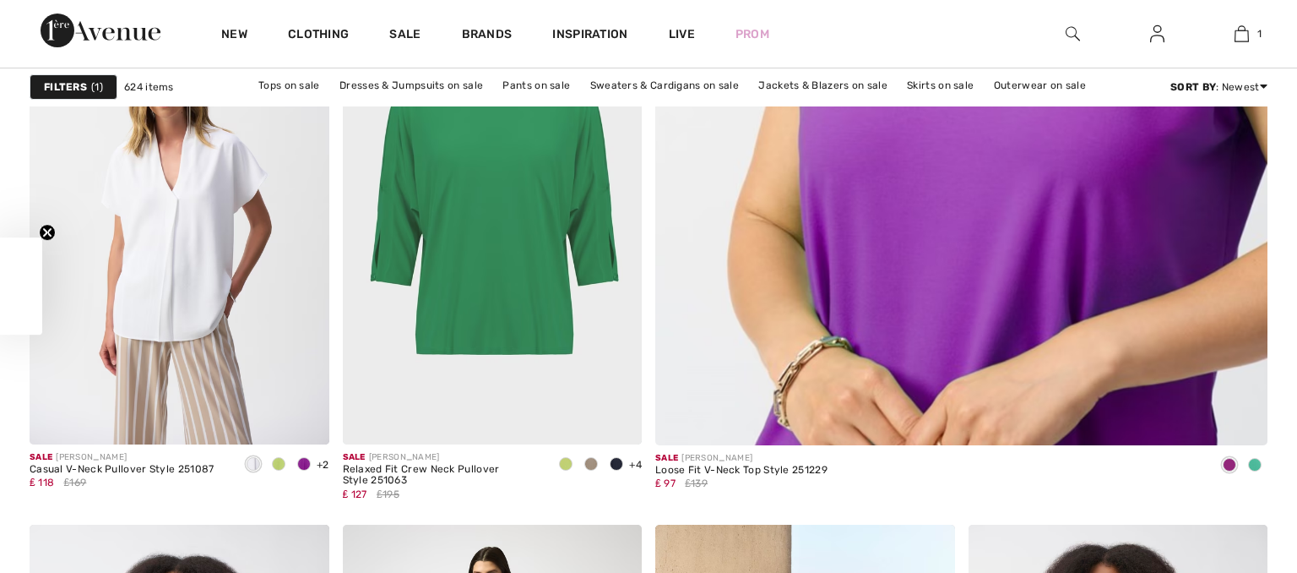
checkbox input "true"
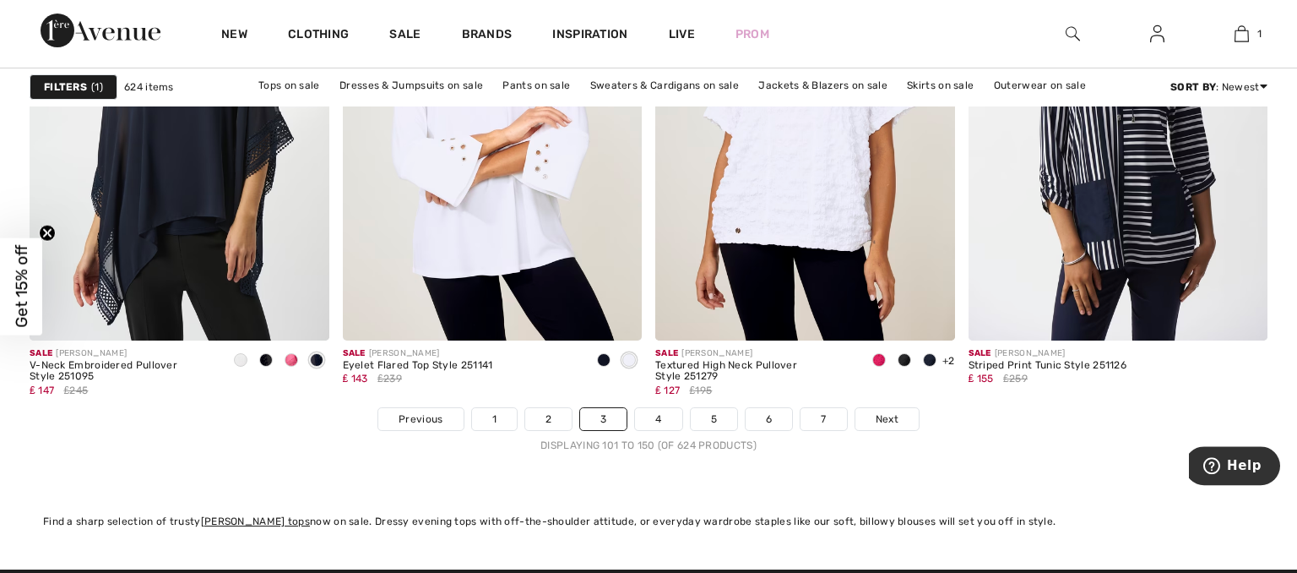
scroll to position [8038, 0]
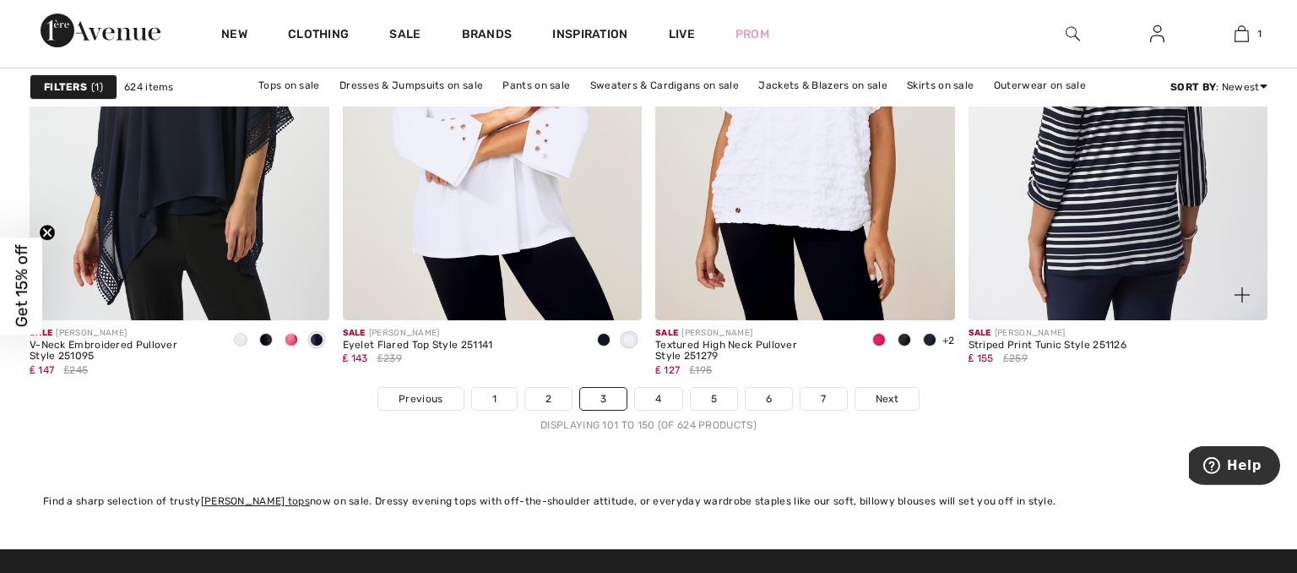
click at [1108, 155] on img at bounding box center [1119, 95] width 300 height 449
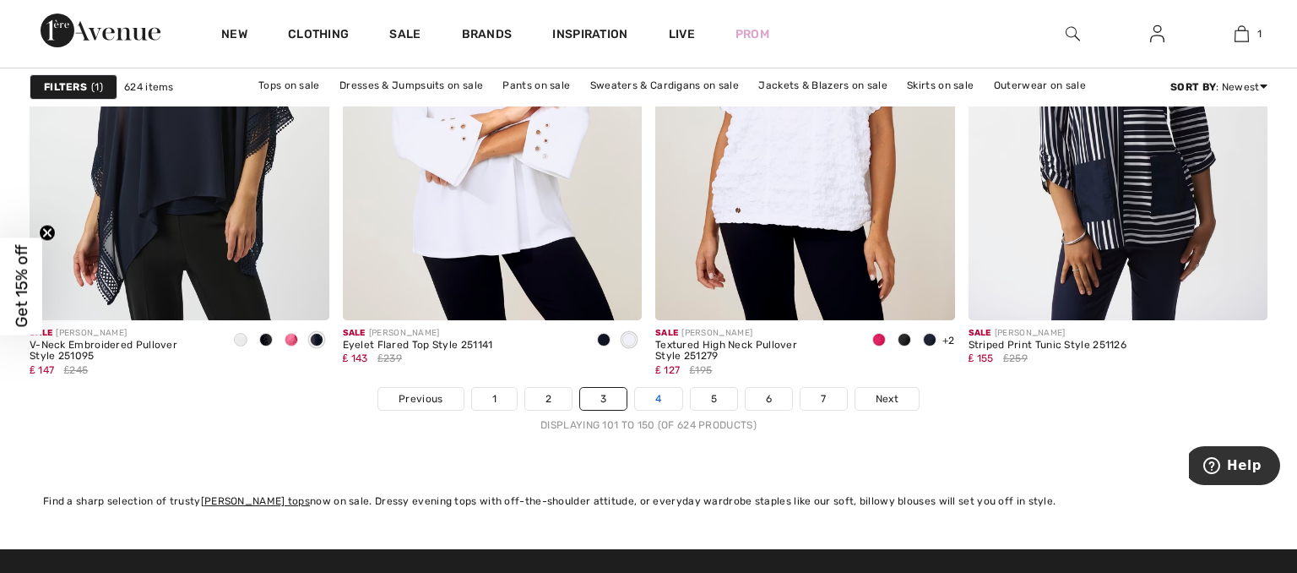
click at [660, 400] on link "4" at bounding box center [658, 399] width 46 height 22
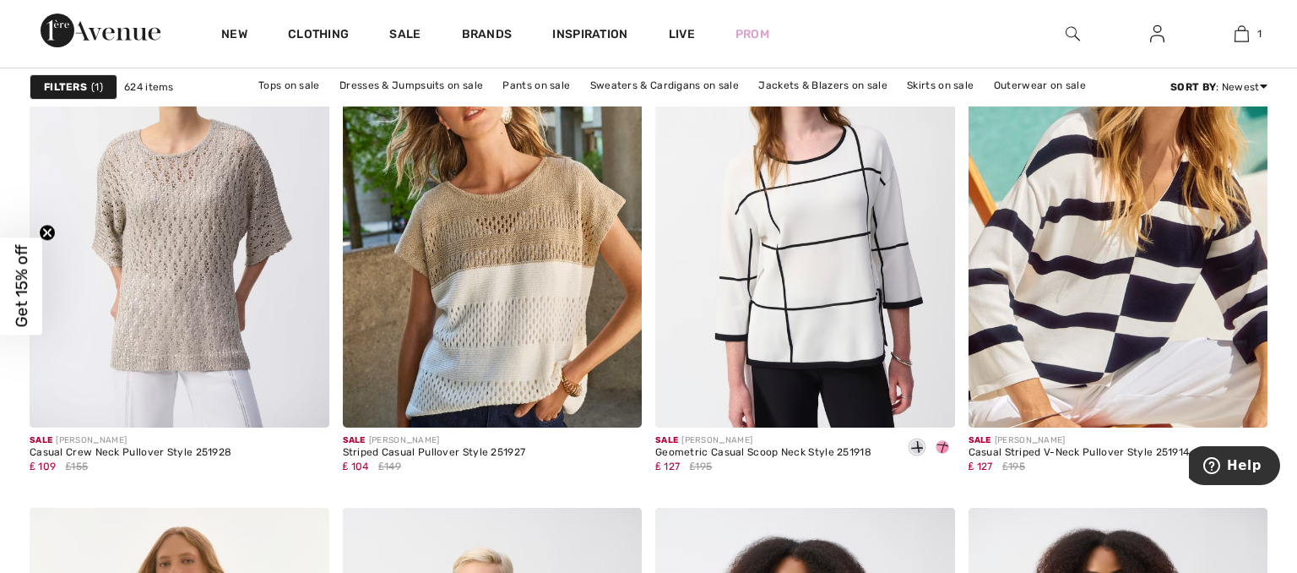
scroll to position [3325, 0]
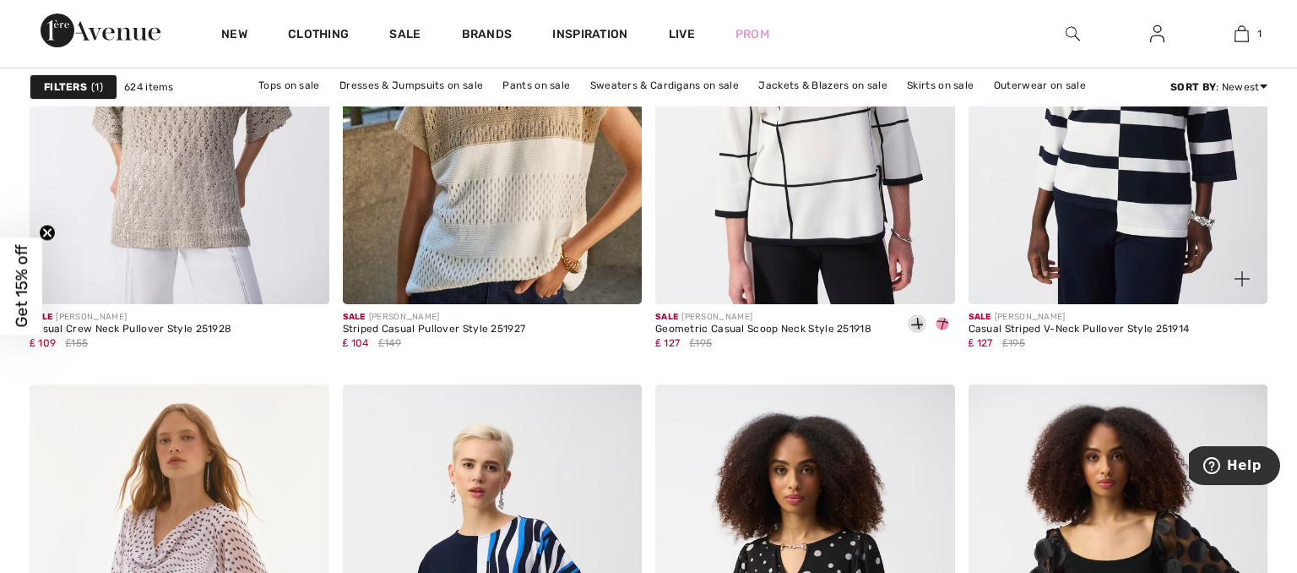
click at [1083, 152] on img at bounding box center [1119, 79] width 300 height 449
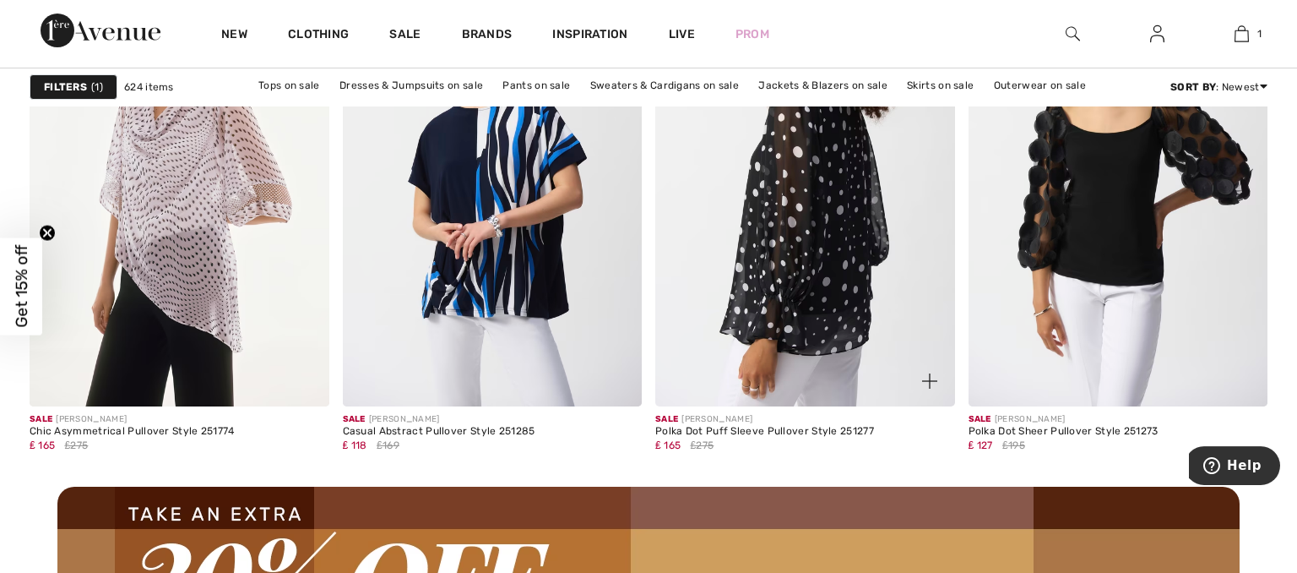
click at [774, 219] on img at bounding box center [805, 181] width 300 height 449
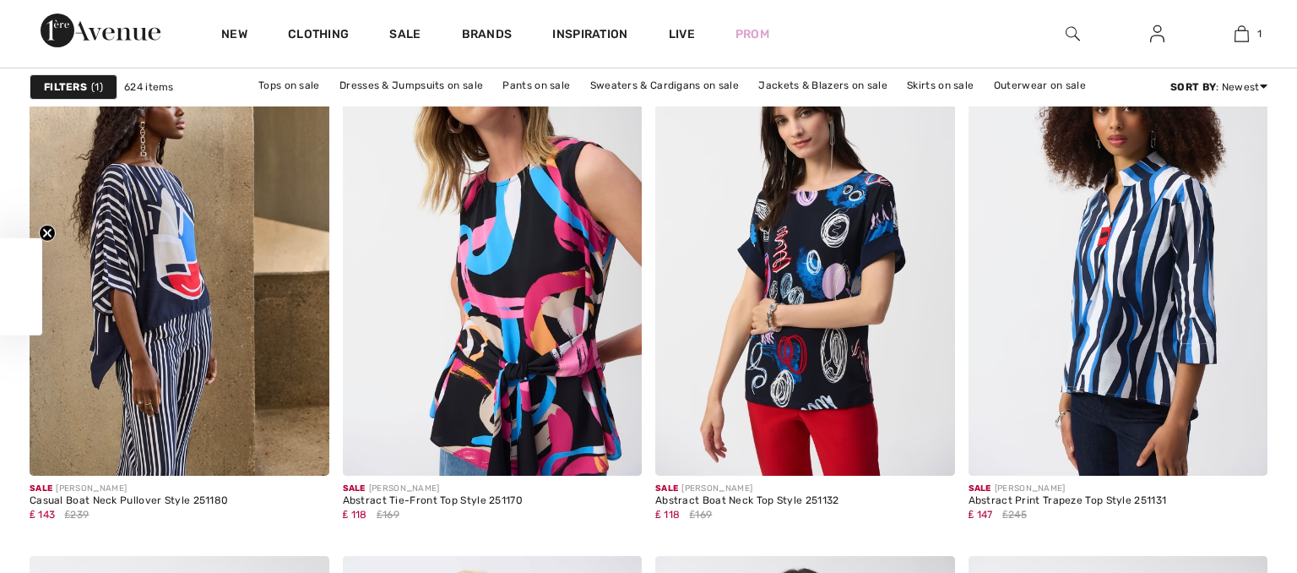
scroll to position [5517, 0]
checkbox input "true"
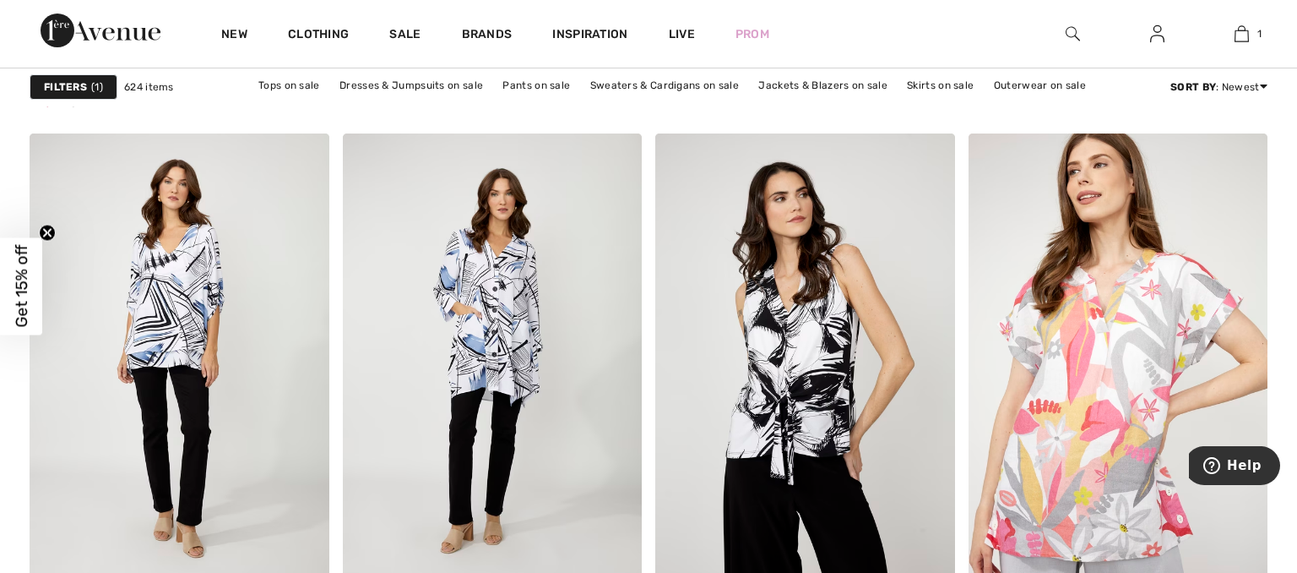
scroll to position [7809, 0]
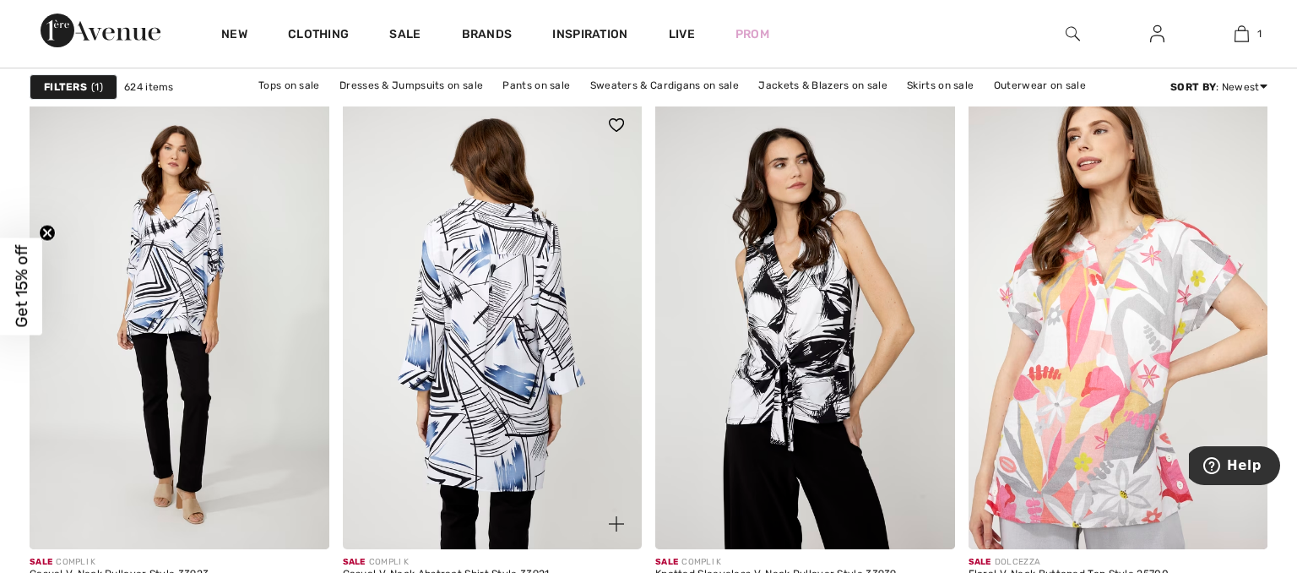
click at [499, 316] on img at bounding box center [493, 324] width 300 height 449
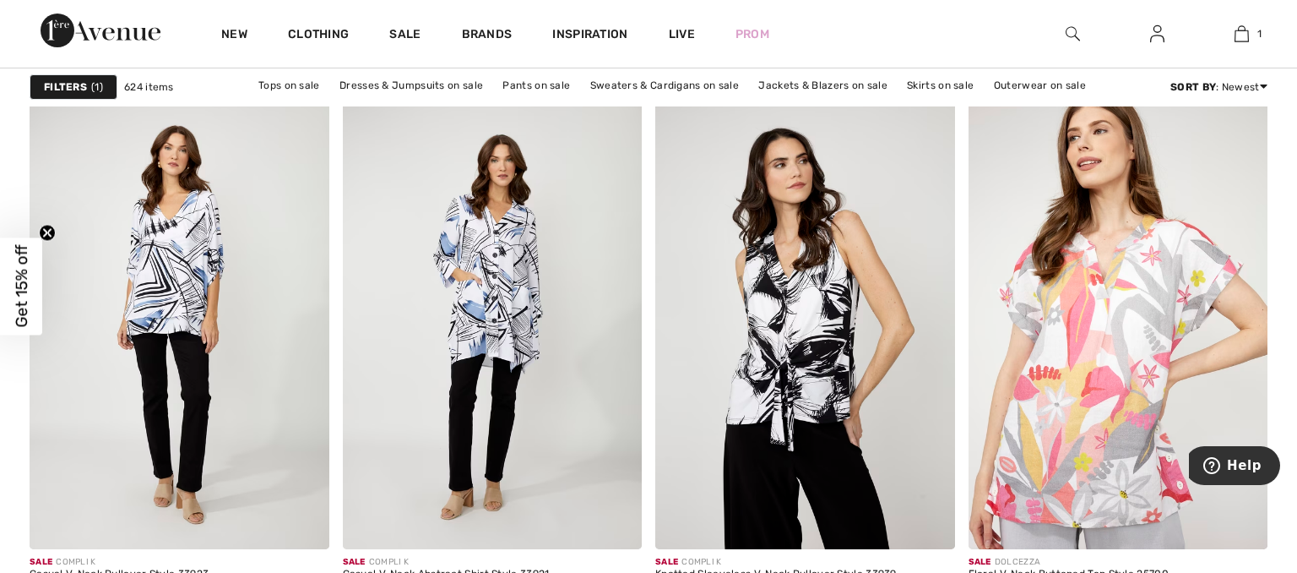
scroll to position [8180, 0]
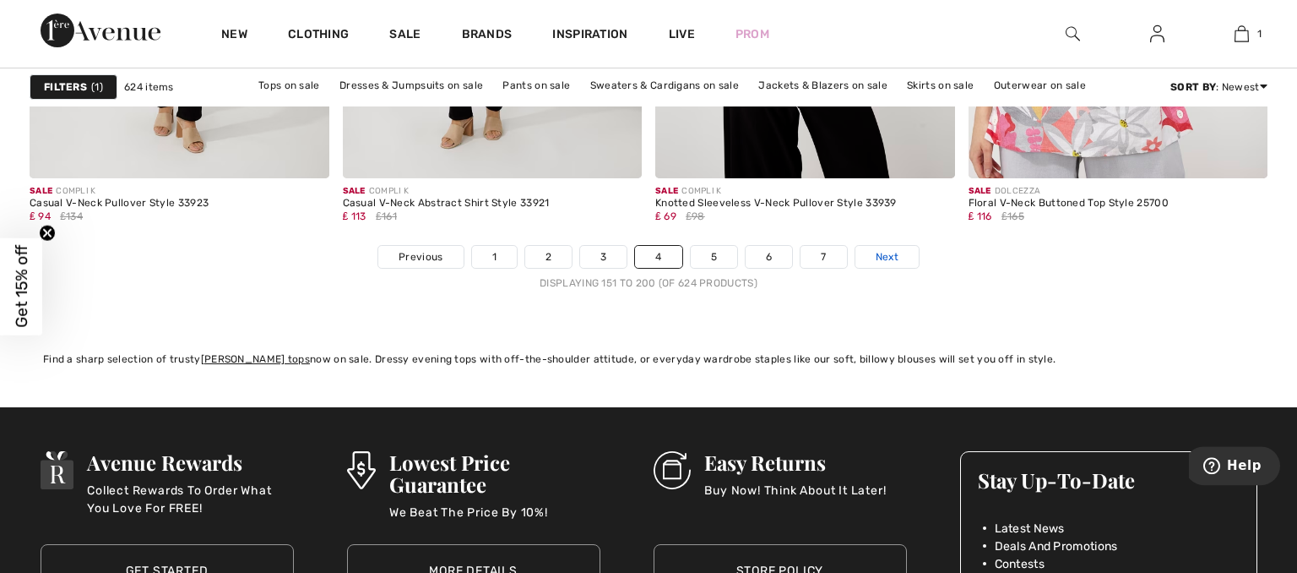
click at [884, 253] on span "Next" at bounding box center [887, 256] width 23 height 15
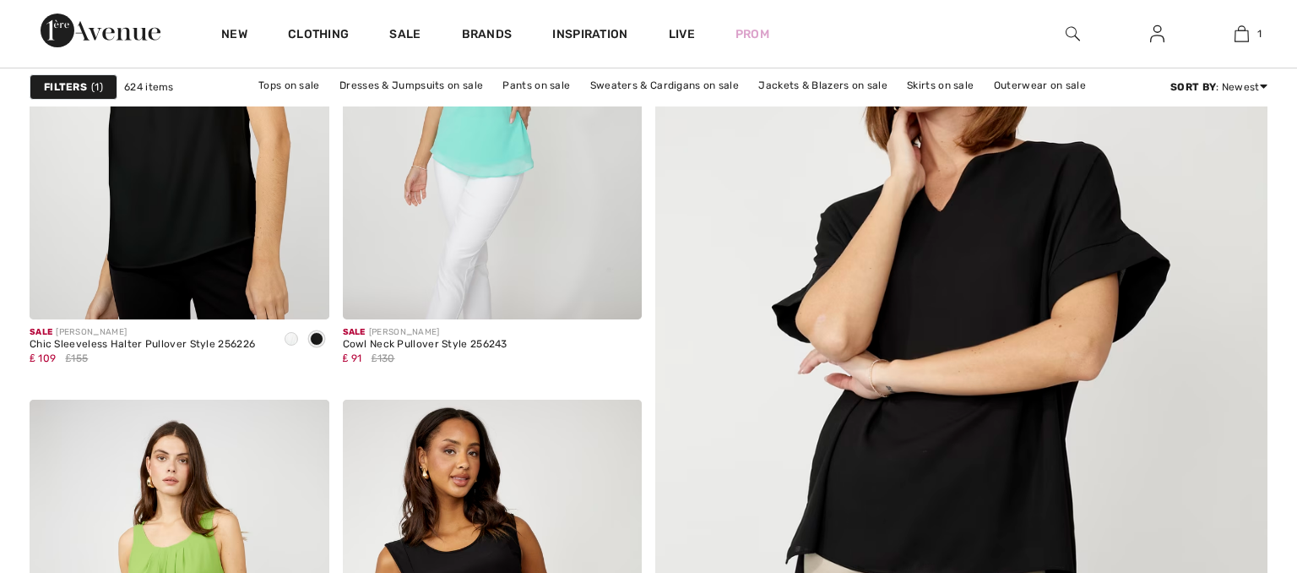
scroll to position [899, 0]
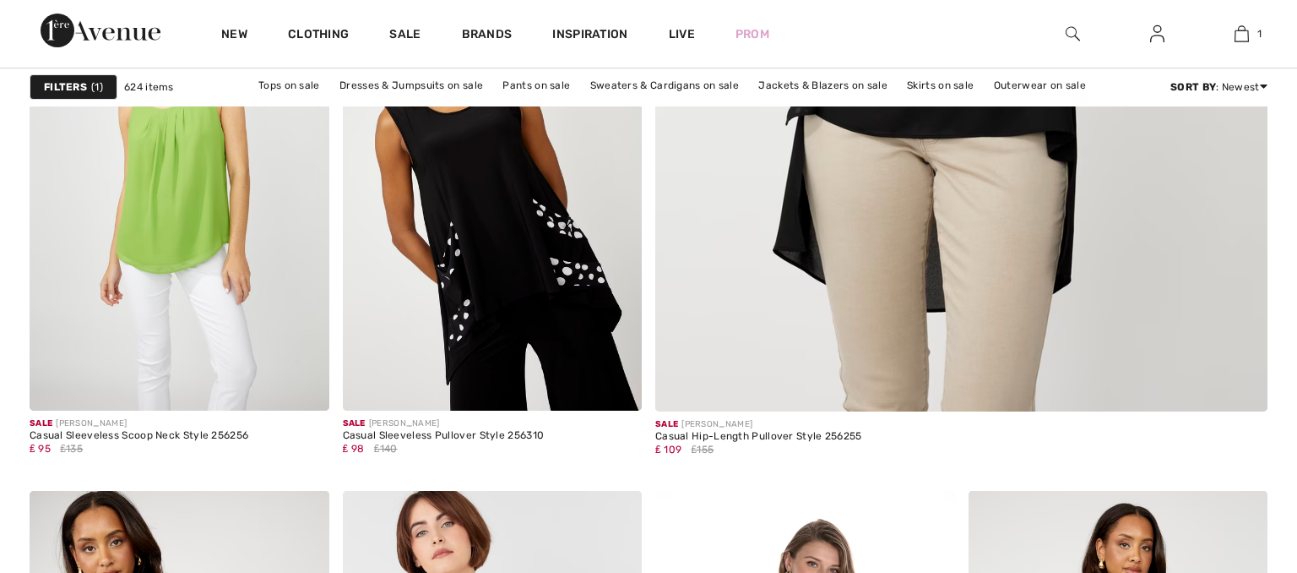
checkbox input "true"
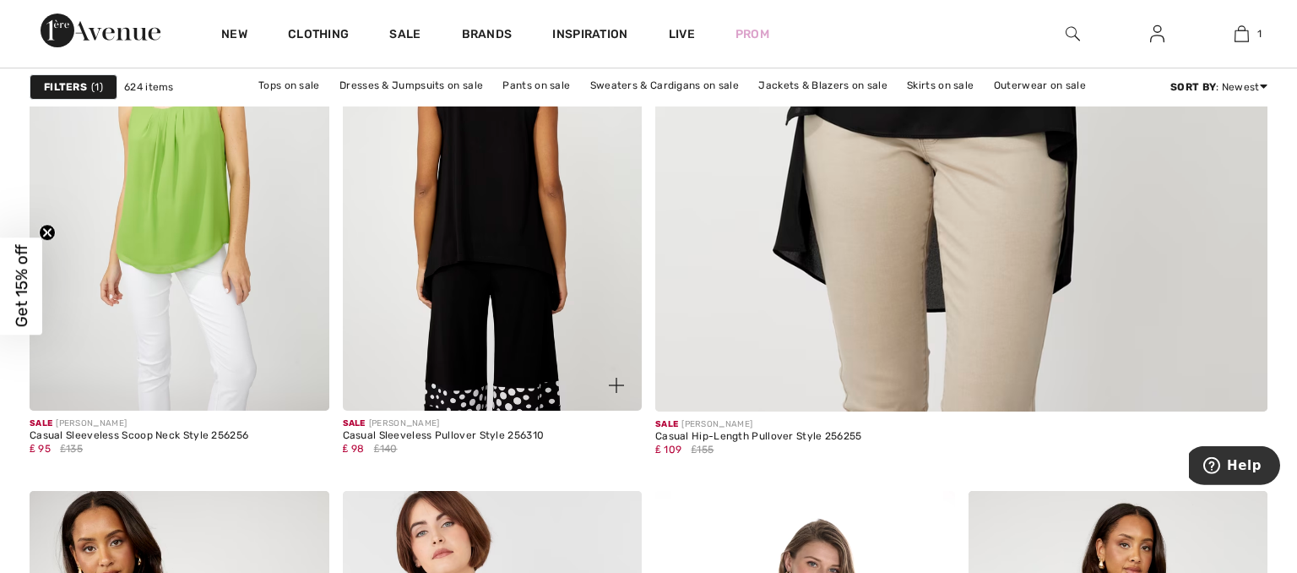
click at [530, 259] on img at bounding box center [493, 185] width 300 height 449
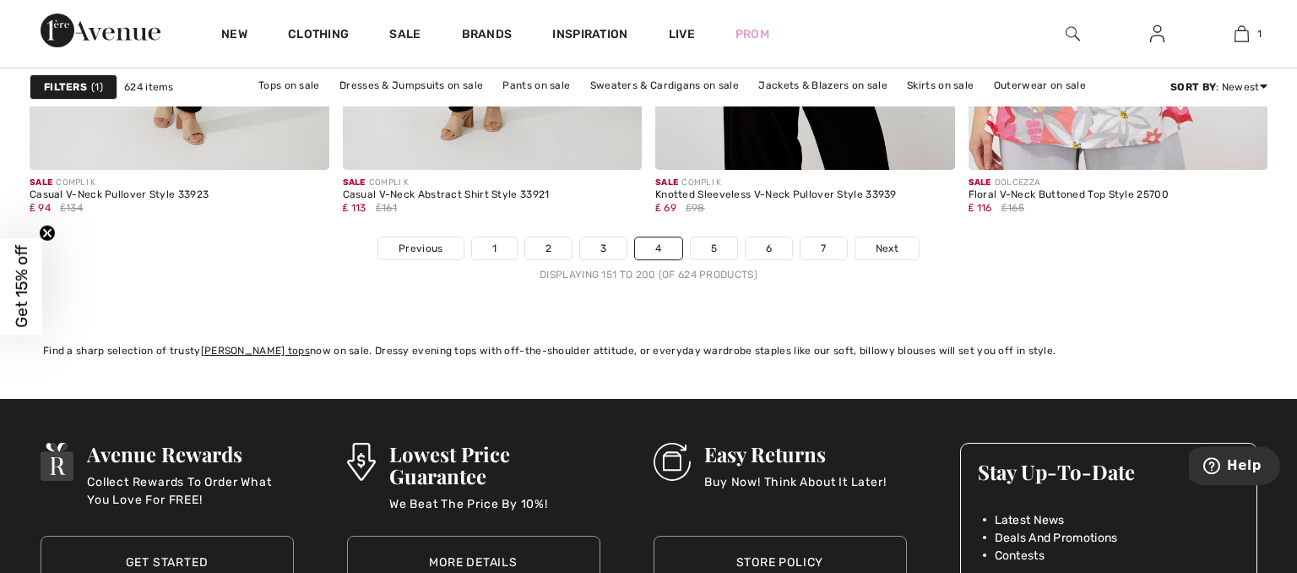
scroll to position [8029, 0]
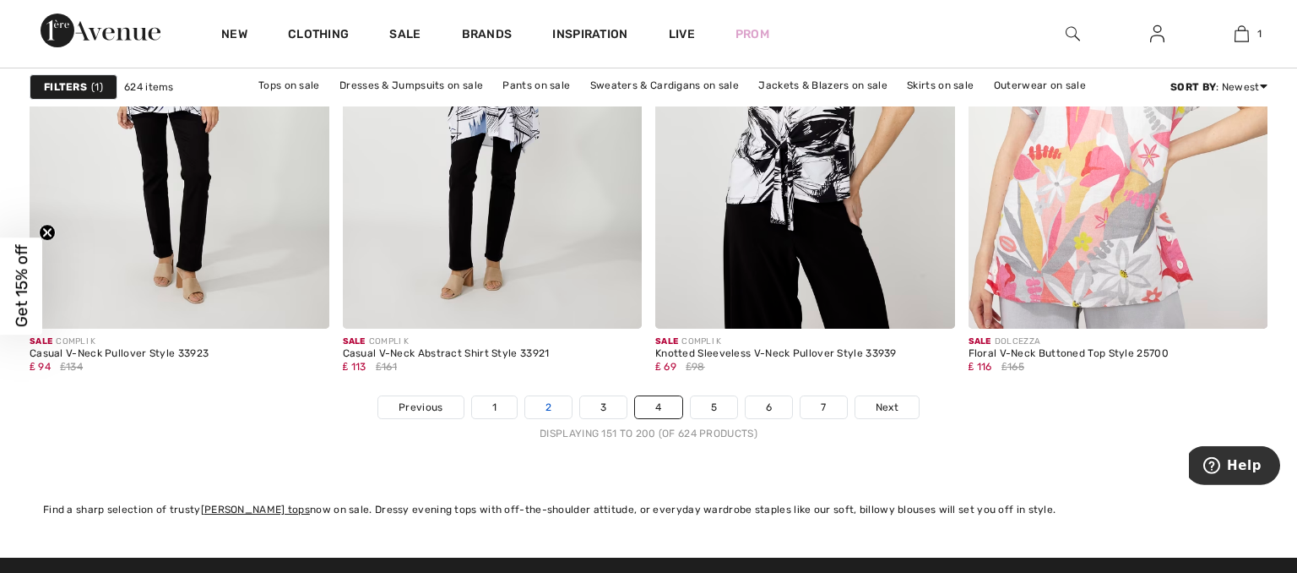
click at [549, 405] on link "2" at bounding box center [548, 407] width 46 height 22
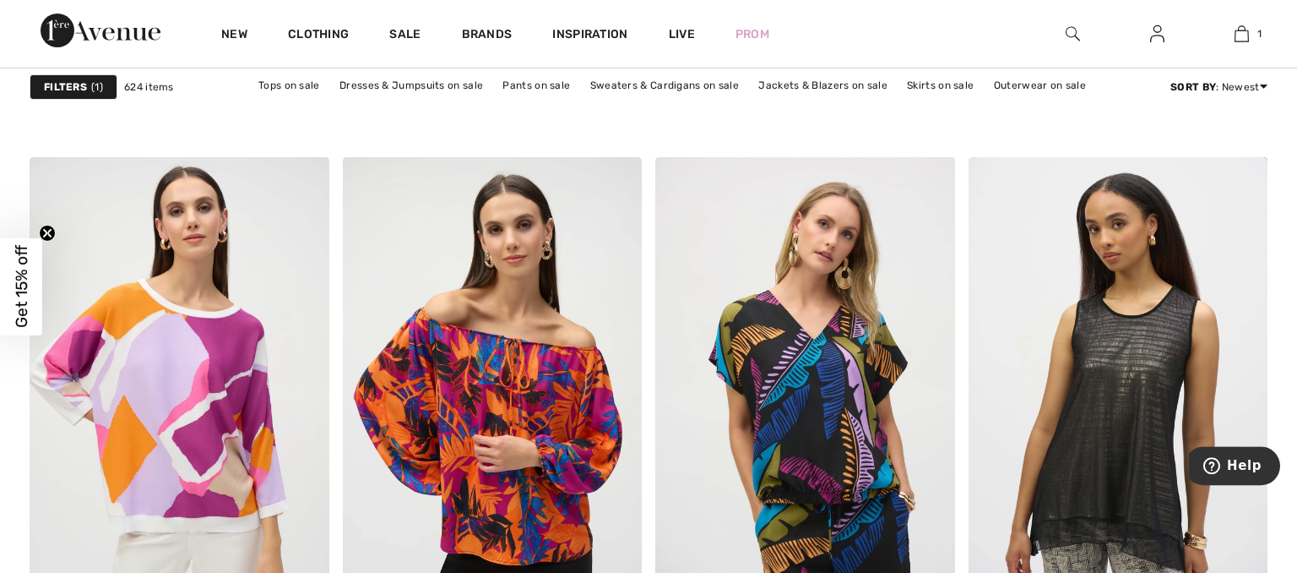
scroll to position [2618, 0]
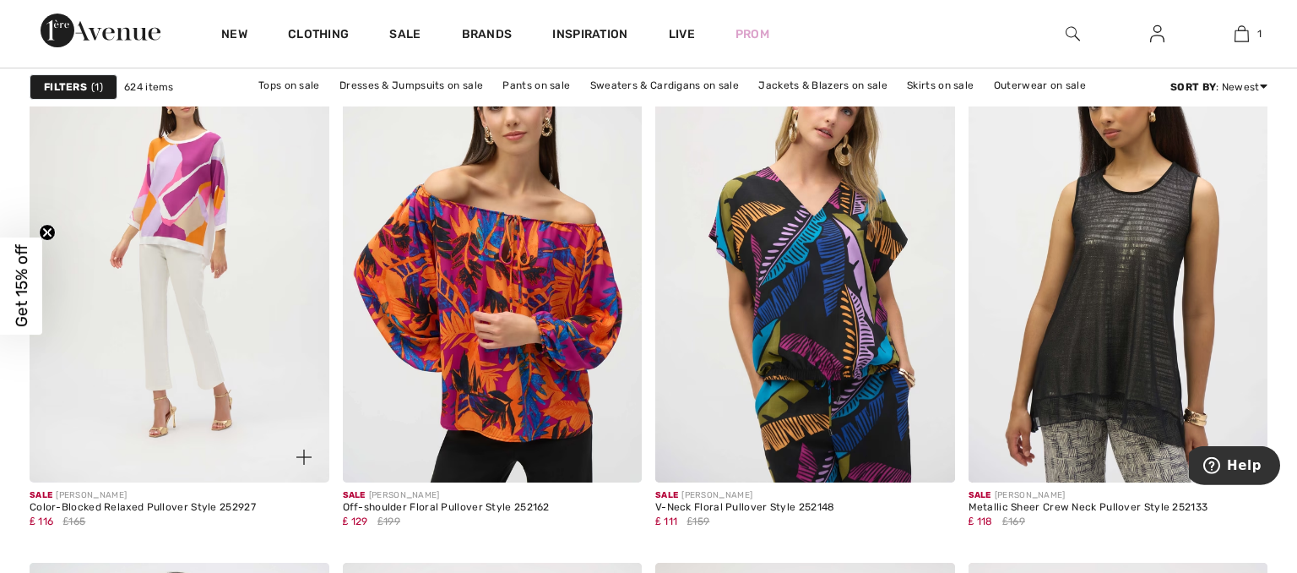
click at [188, 223] on img at bounding box center [180, 258] width 300 height 449
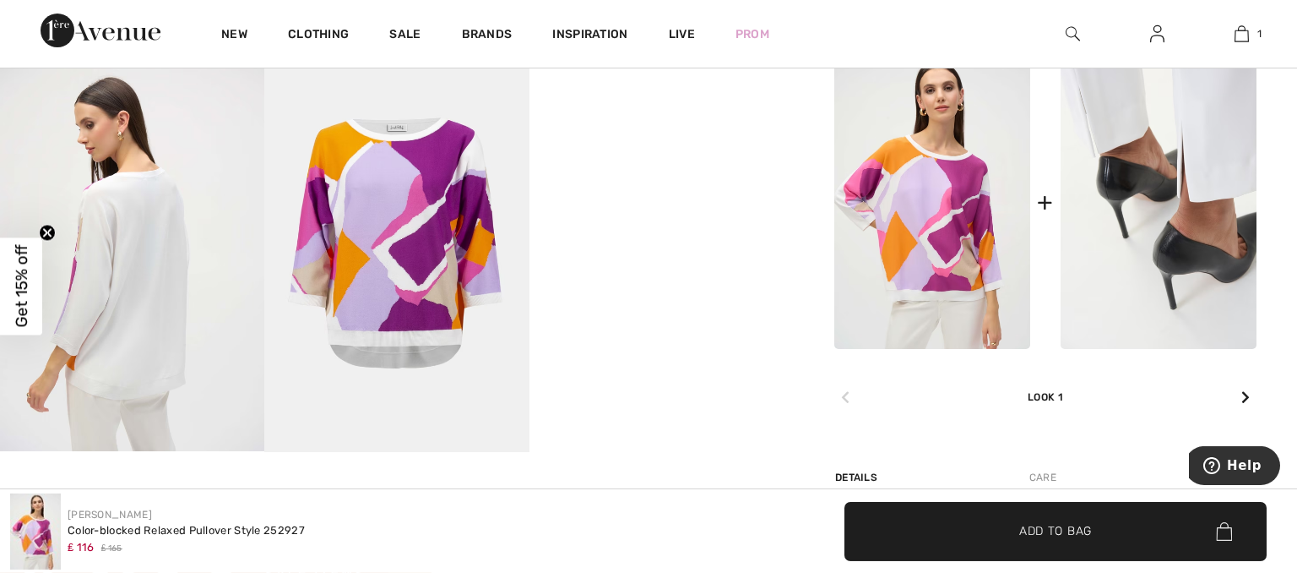
scroll to position [726, 0]
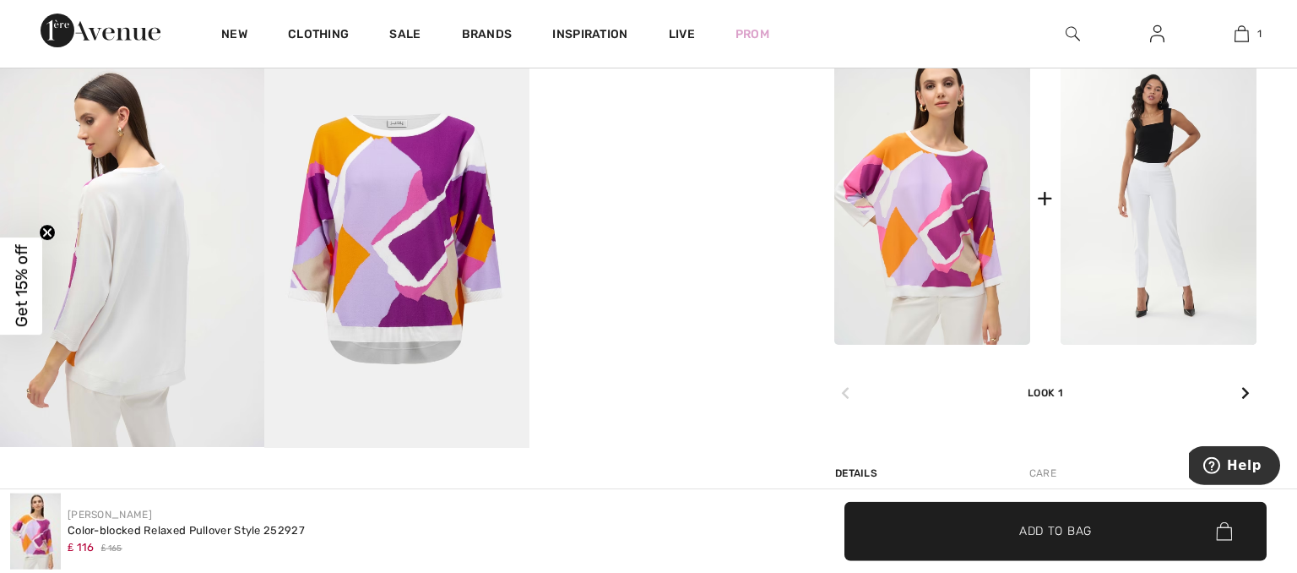
click at [1040, 527] on span "Add to Bag" at bounding box center [1056, 531] width 73 height 18
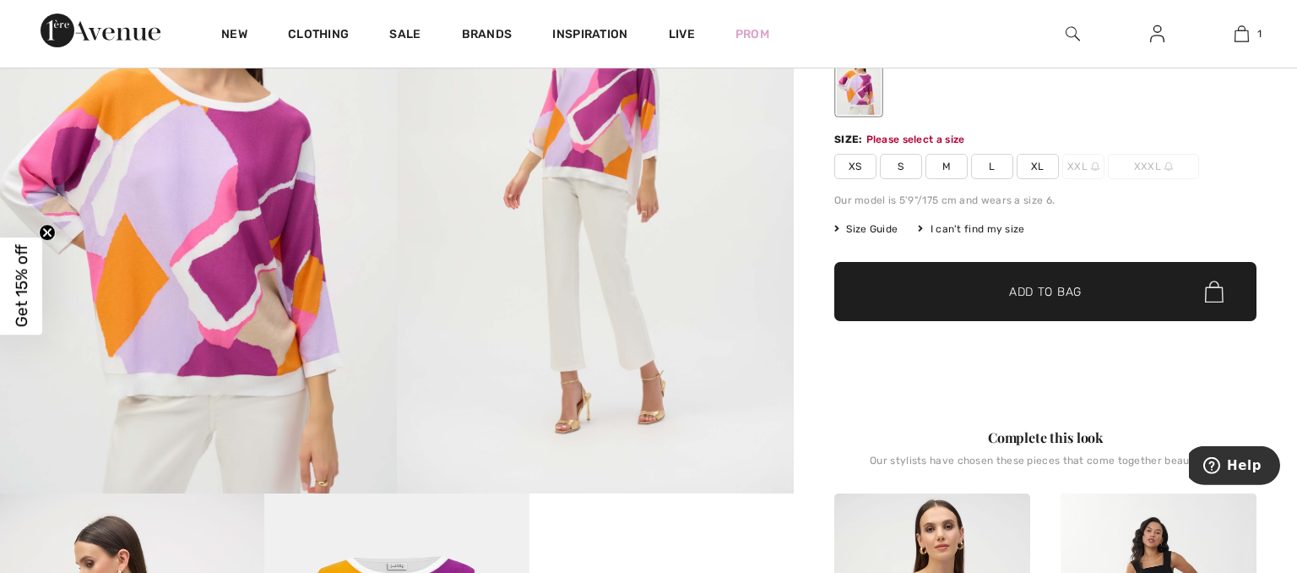
scroll to position [280, 0]
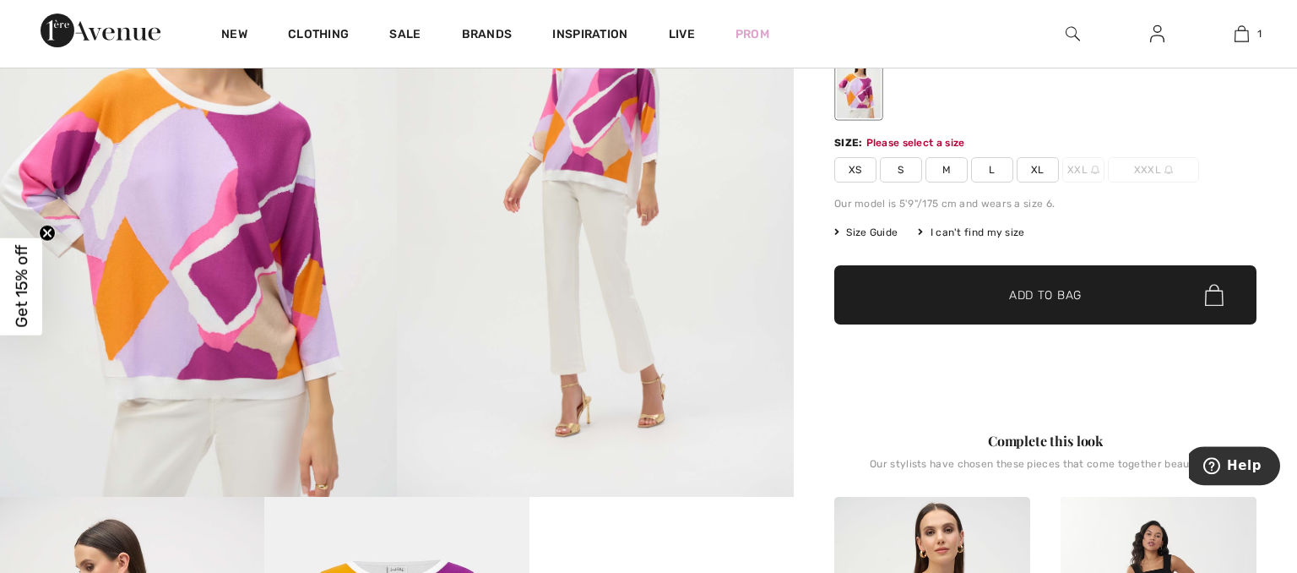
click at [1082, 293] on span "Add to Bag" at bounding box center [1045, 295] width 73 height 18
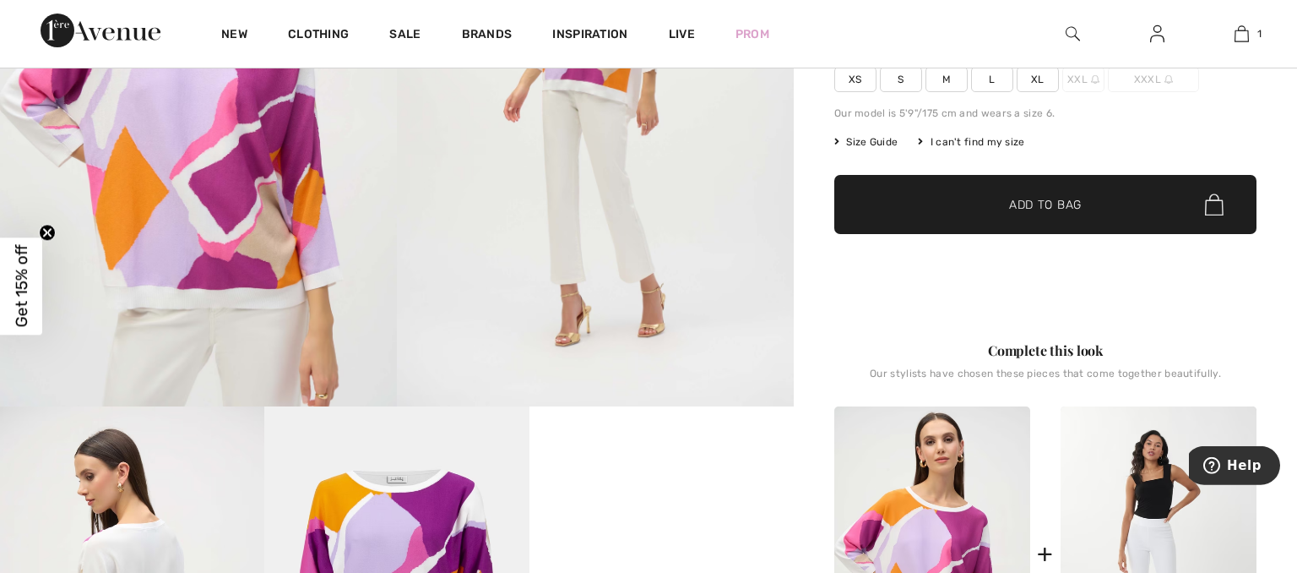
scroll to position [376, 0]
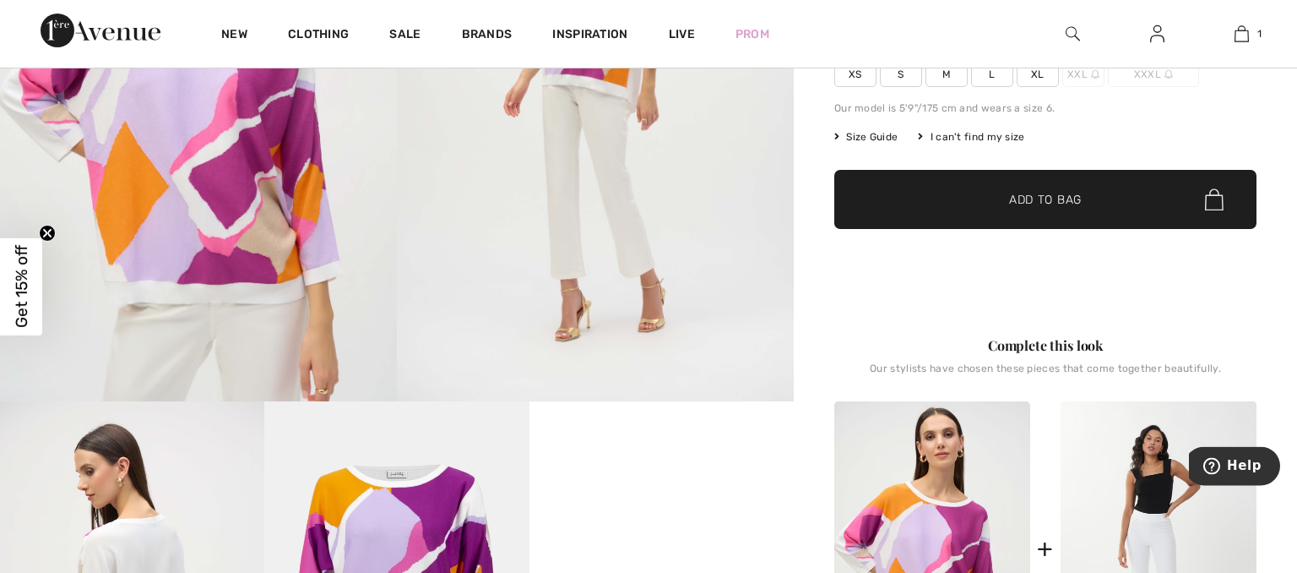
click at [1220, 201] on img at bounding box center [1214, 199] width 19 height 22
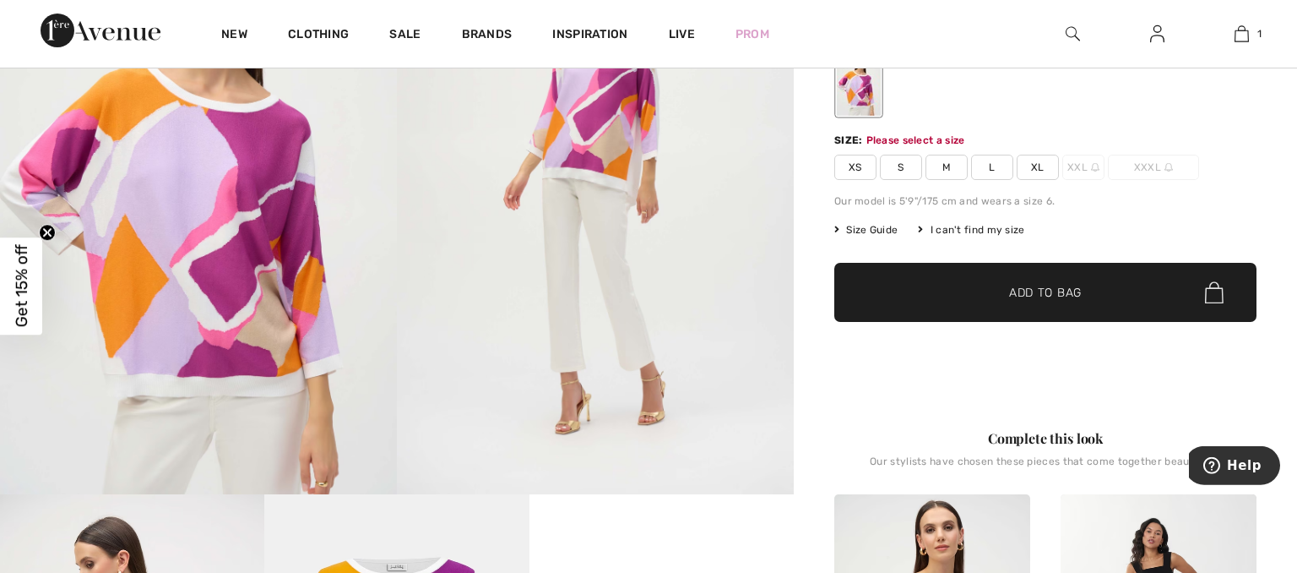
scroll to position [280, 0]
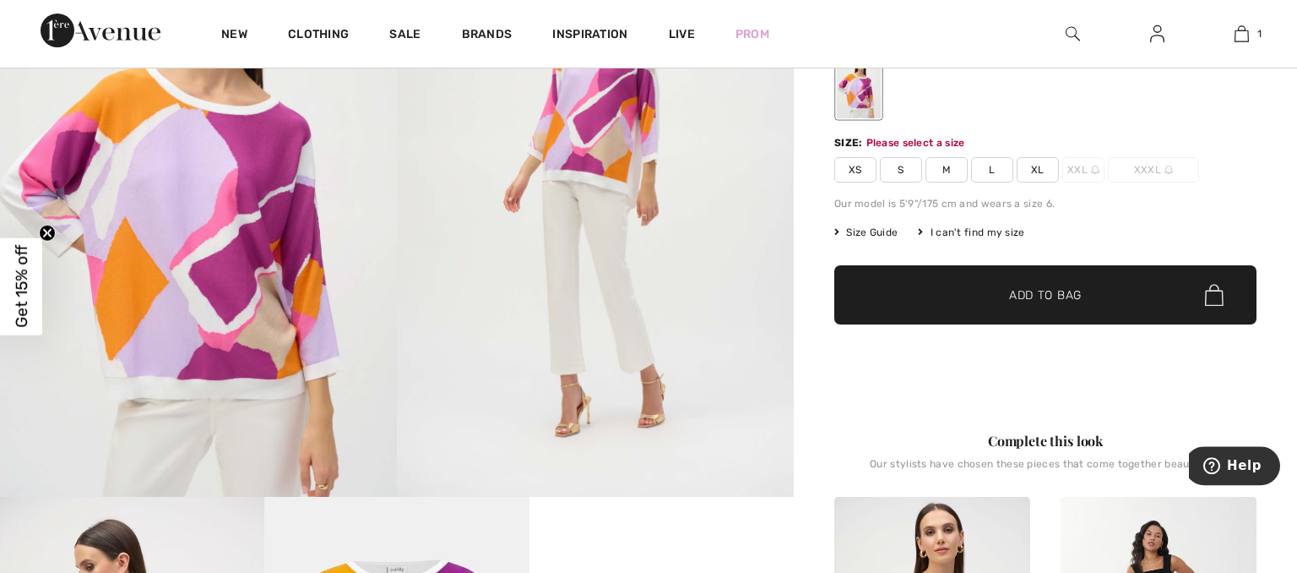
click at [944, 169] on span "M" at bounding box center [947, 169] width 42 height 25
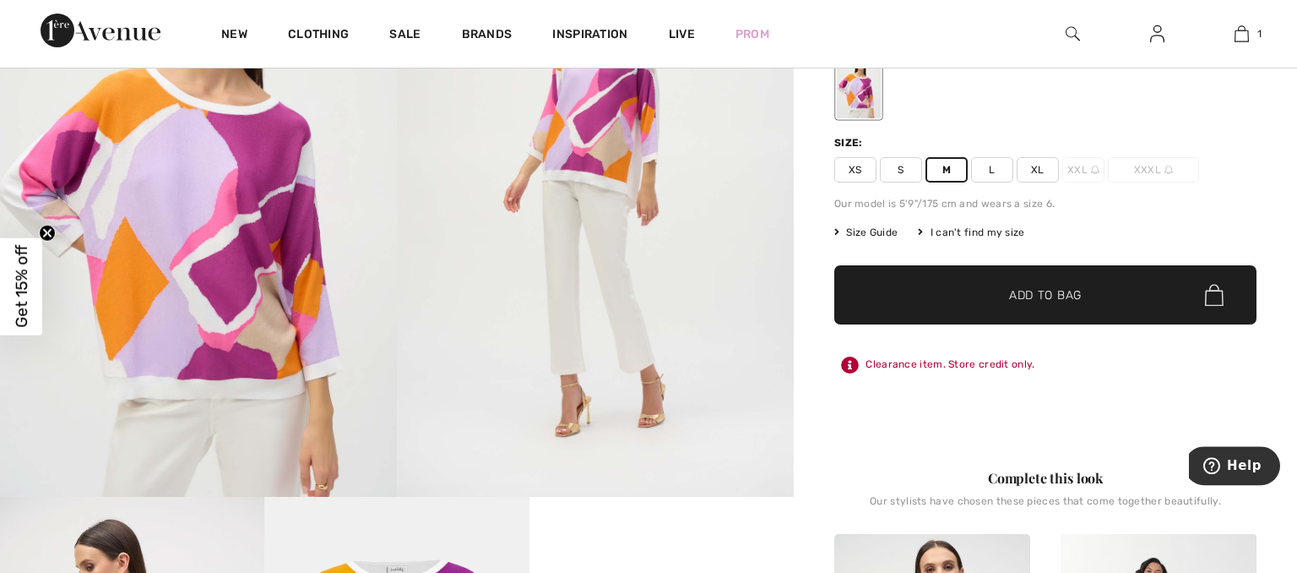
click at [1058, 294] on span "Add to Bag" at bounding box center [1045, 295] width 73 height 18
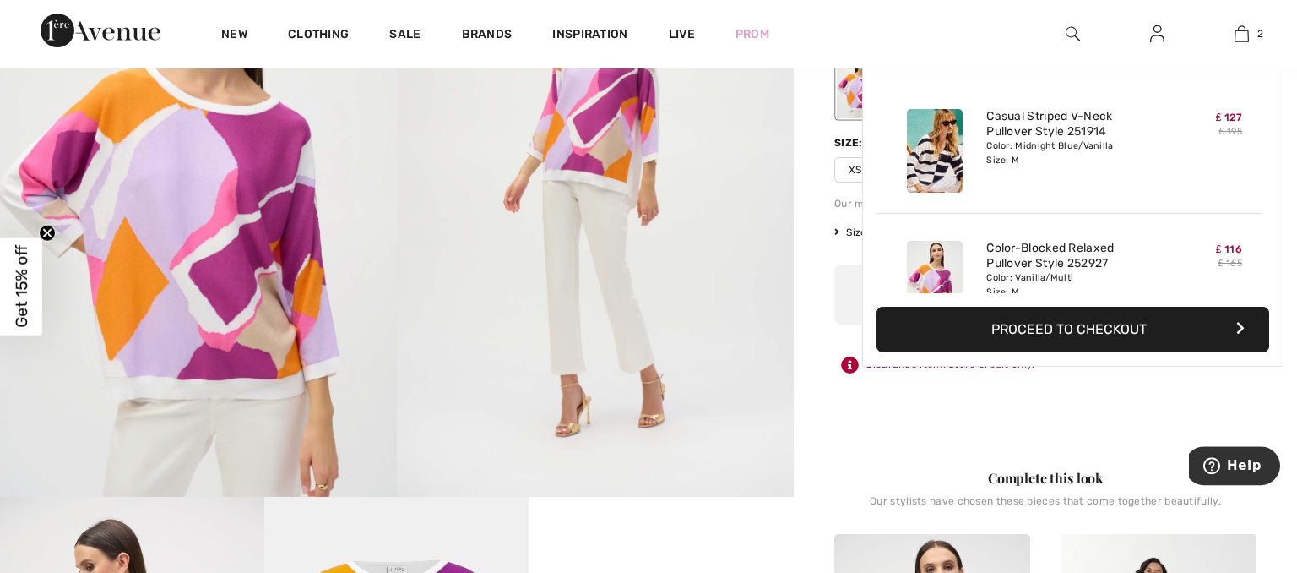
scroll to position [52, 0]
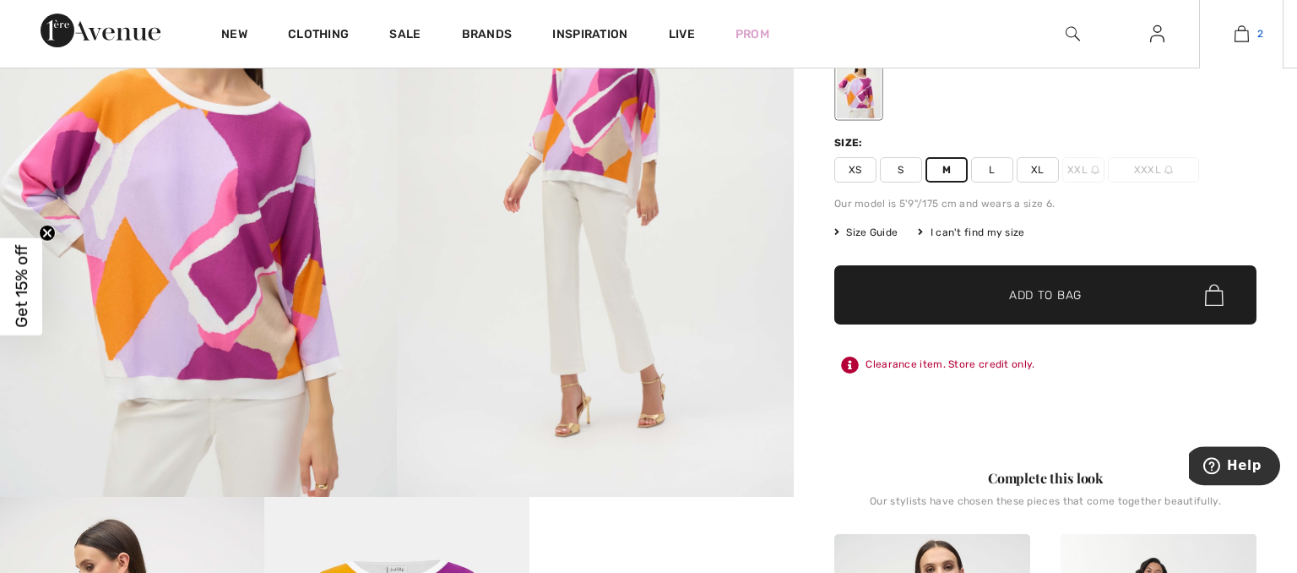
click at [1243, 39] on img at bounding box center [1242, 34] width 14 height 20
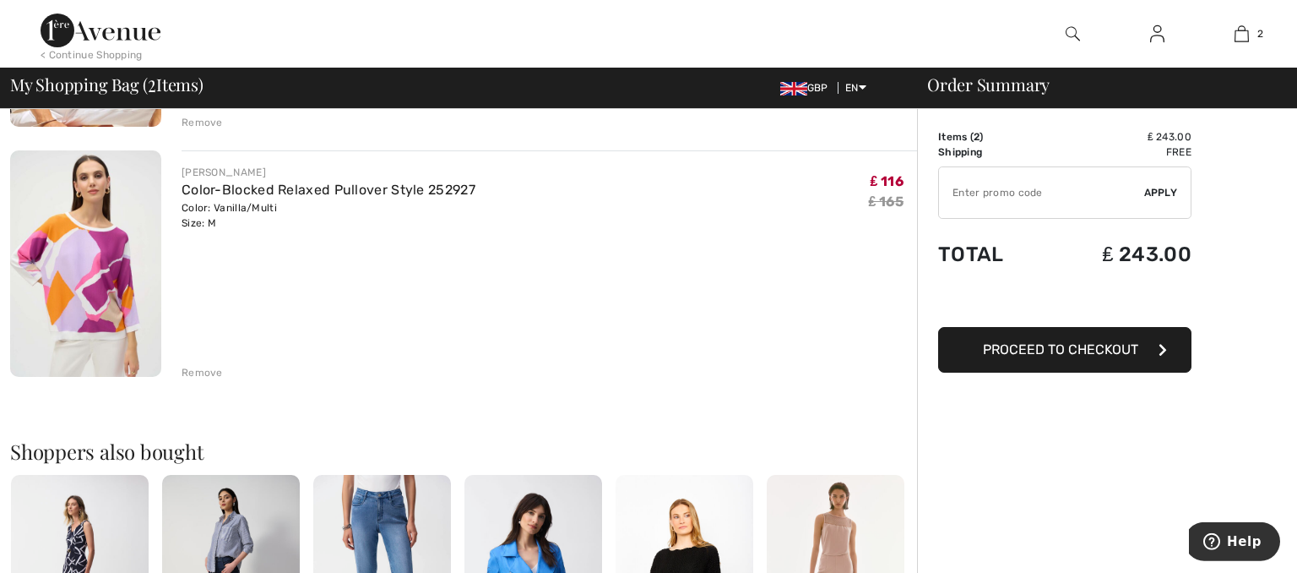
scroll to position [345, 0]
